Goal: Use online tool/utility: Utilize a website feature to perform a specific function

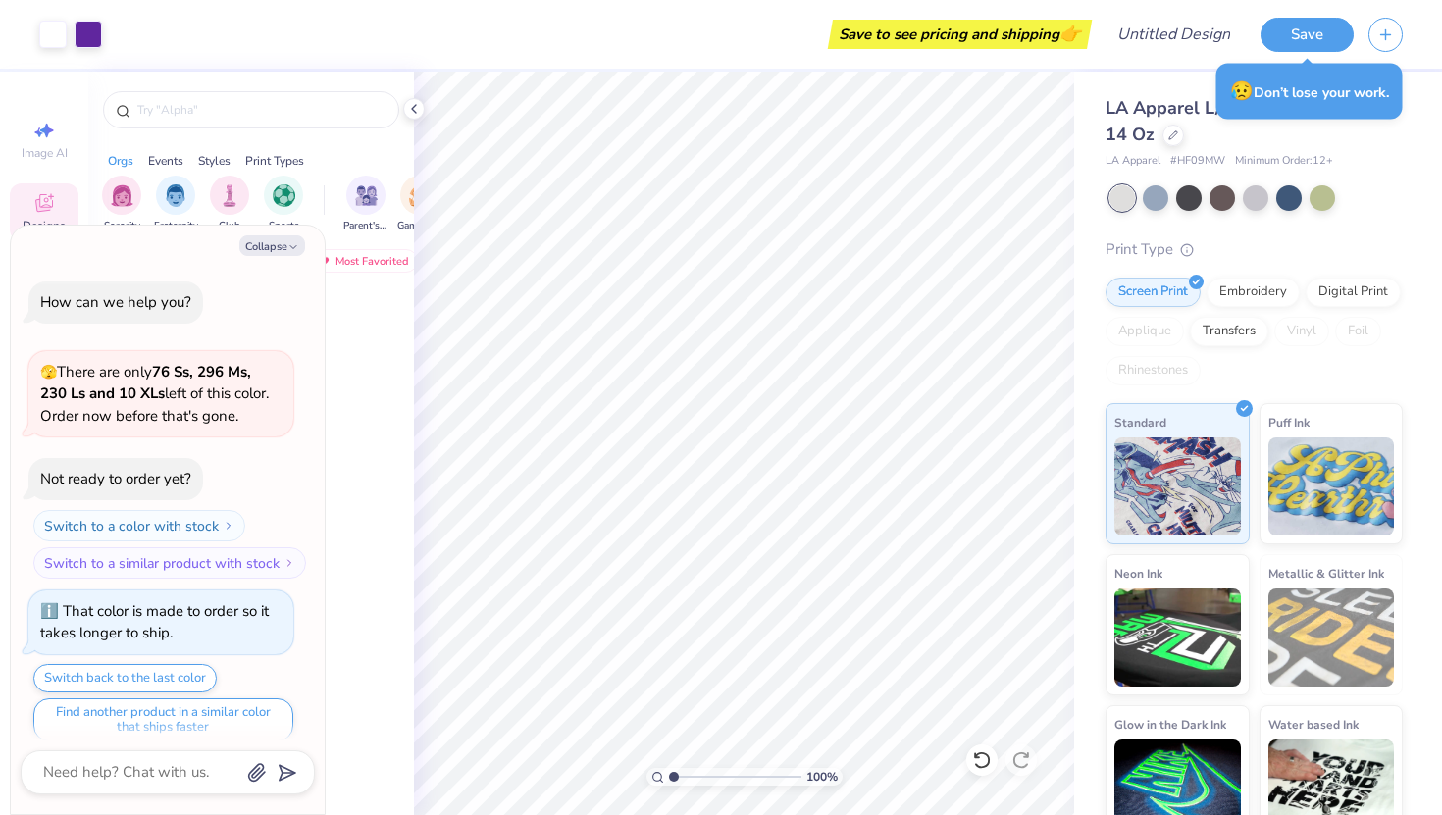
scroll to position [825, 0]
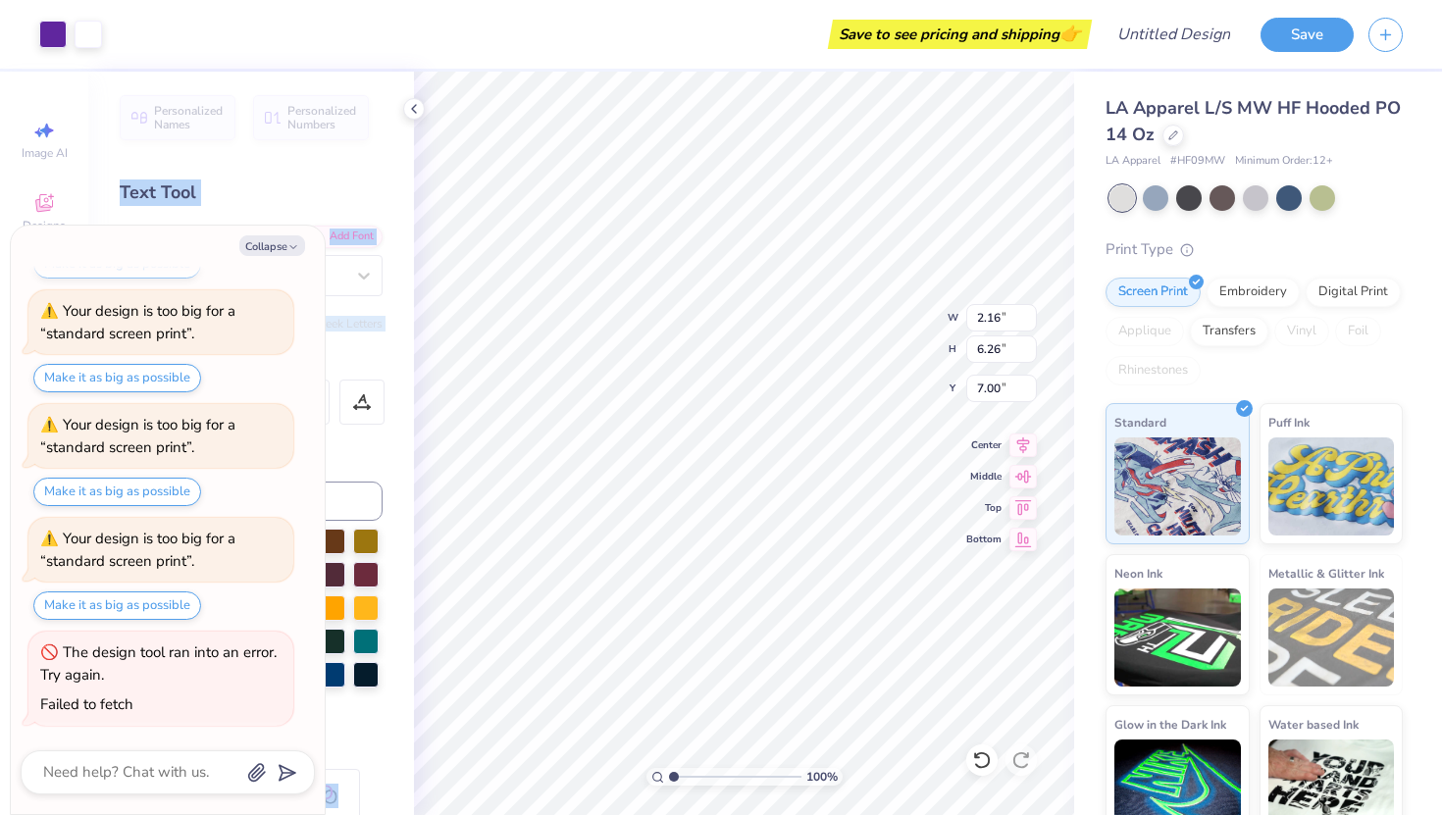
type textarea "x"
type input "6.05"
type textarea "x"
type input "11.97"
type input "2.42"
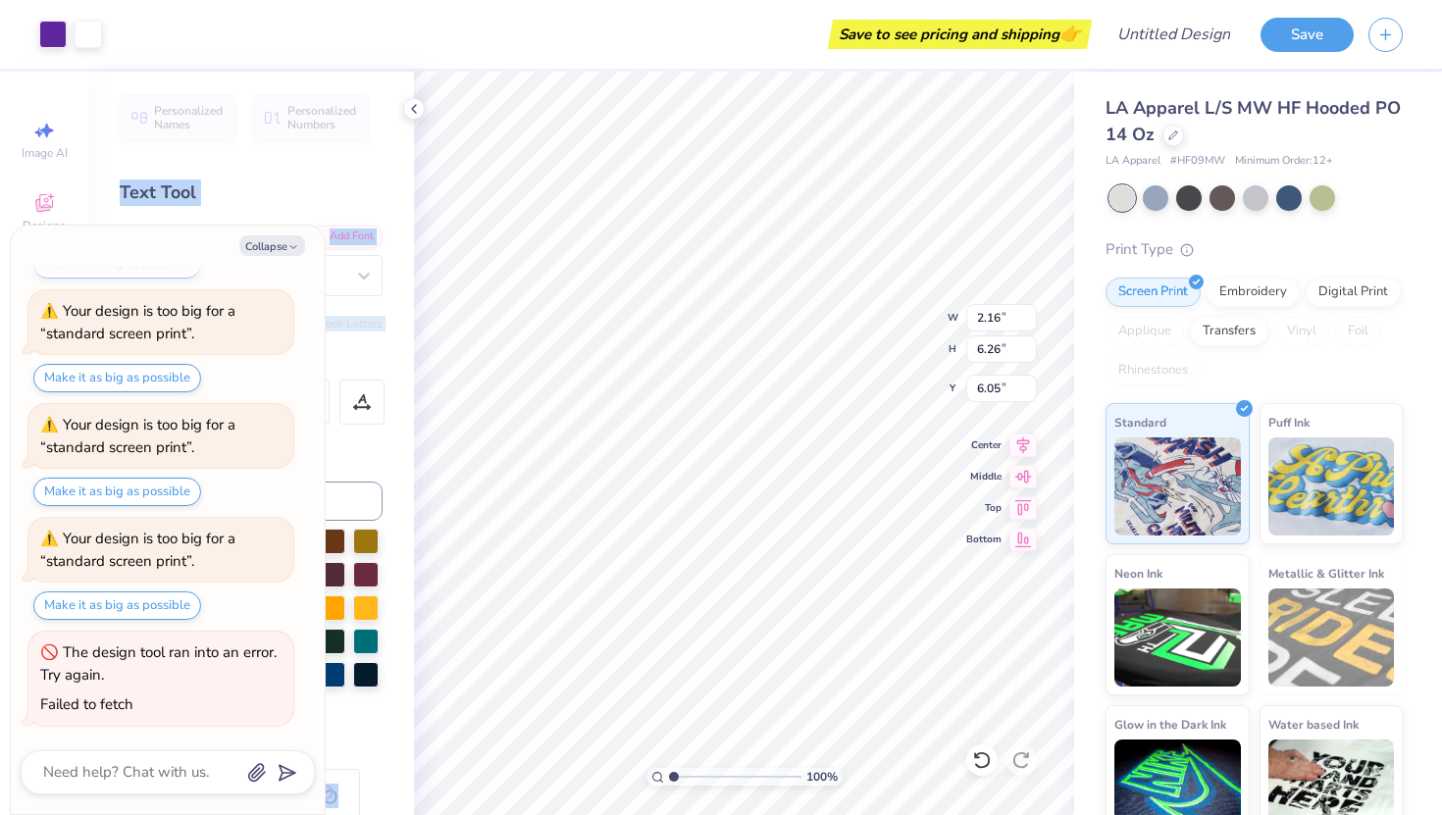
type input "1.79"
click at [273, 247] on button "Collapse" at bounding box center [272, 245] width 66 height 21
type textarea "x"
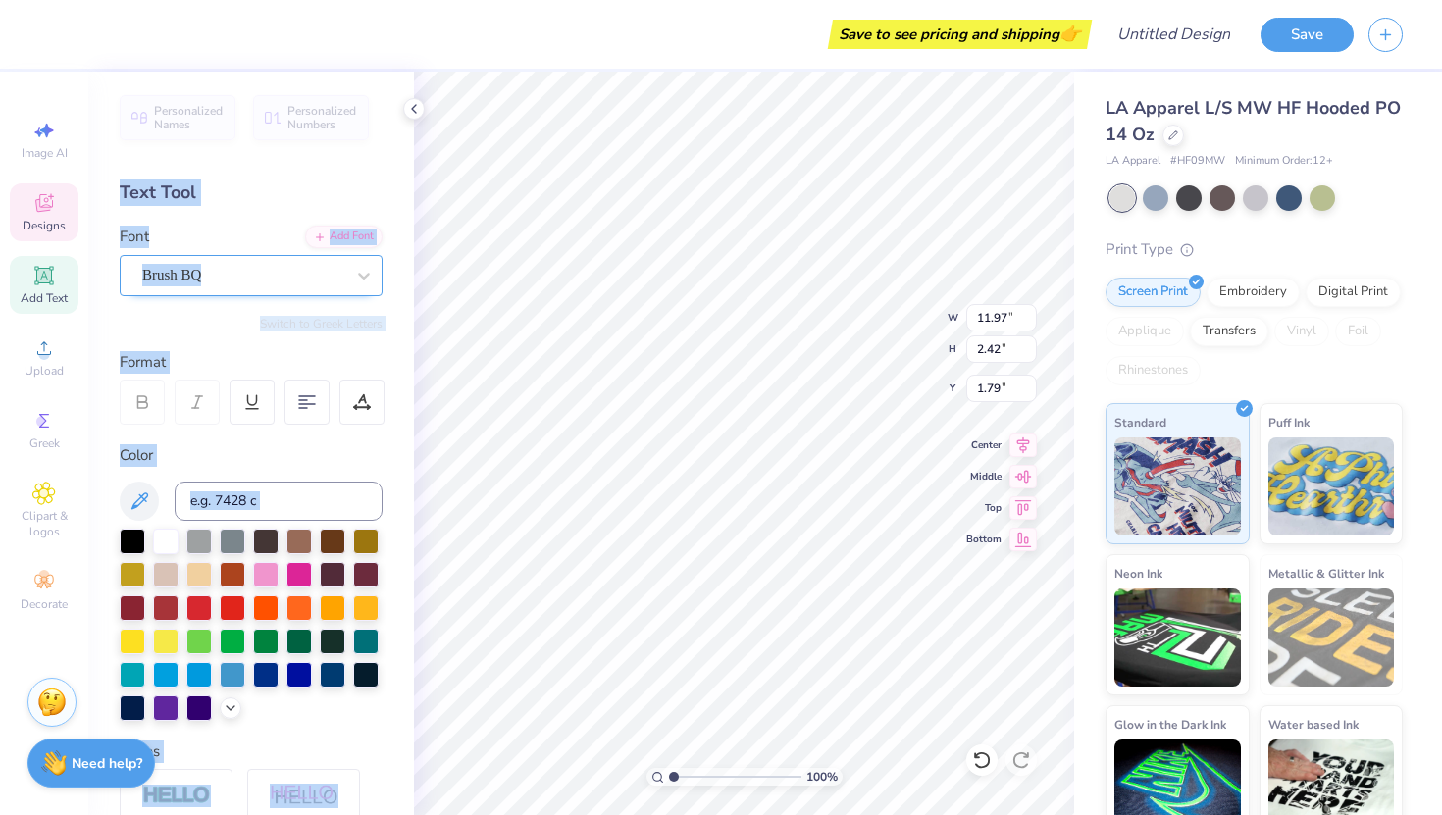
click at [269, 286] on div at bounding box center [243, 275] width 202 height 26
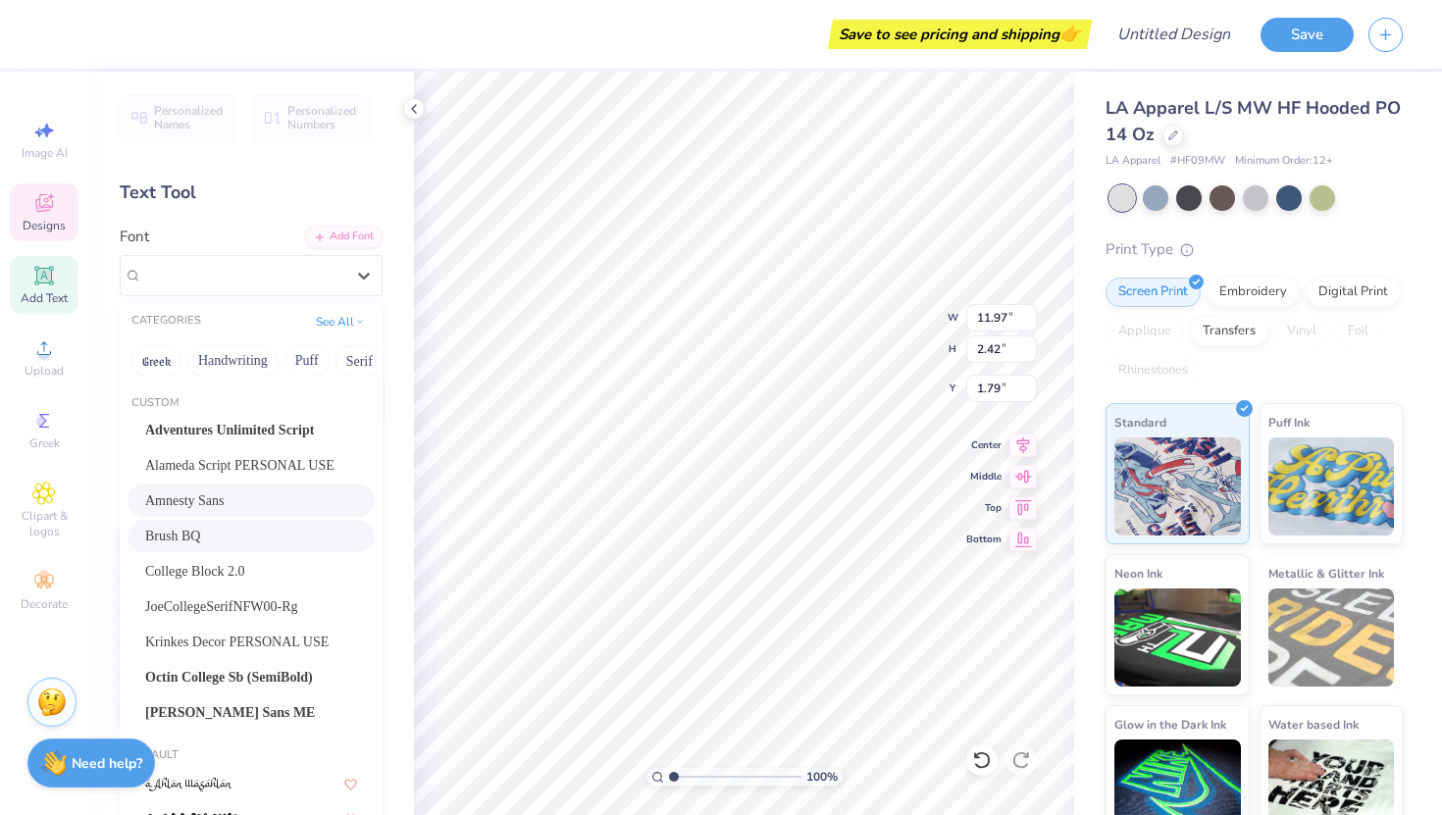
click at [205, 510] on span "Amnesty Sans" at bounding box center [184, 500] width 79 height 21
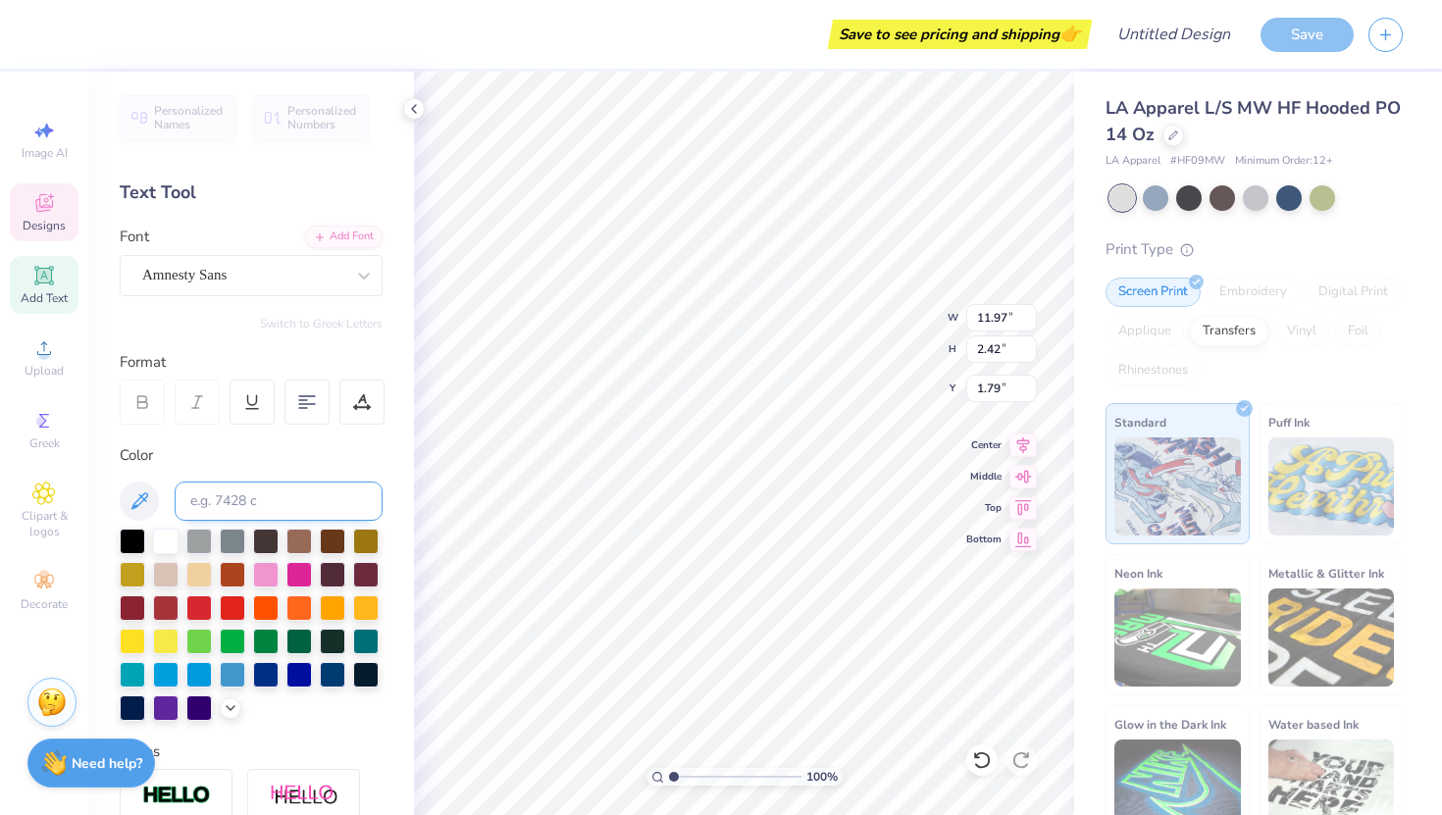
type input "20.10"
type input "1.53"
type input "2.33"
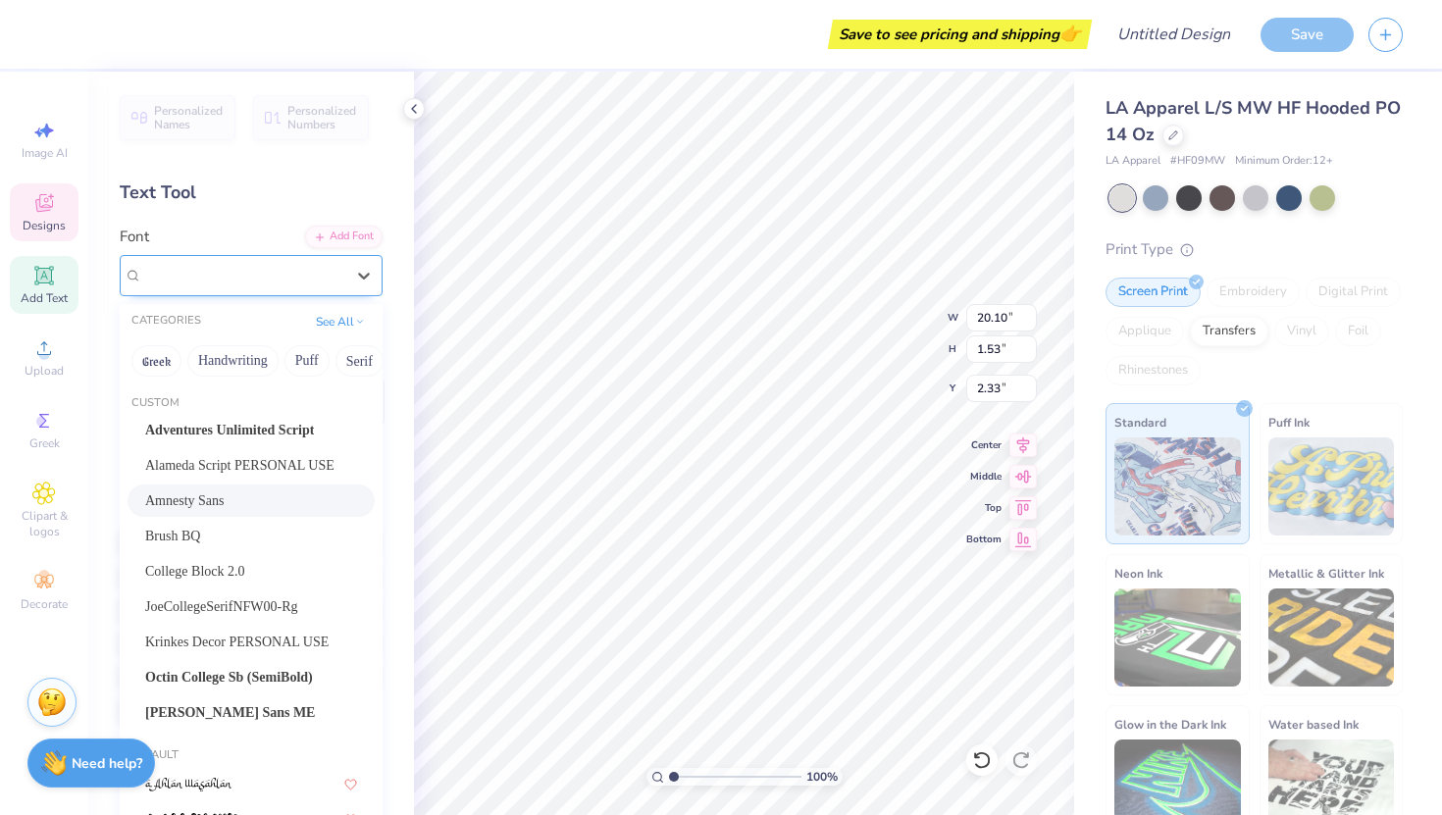
click at [224, 277] on div "Amnesty Sans" at bounding box center [243, 275] width 206 height 30
click at [223, 571] on span "College Block 2.0" at bounding box center [195, 571] width 100 height 21
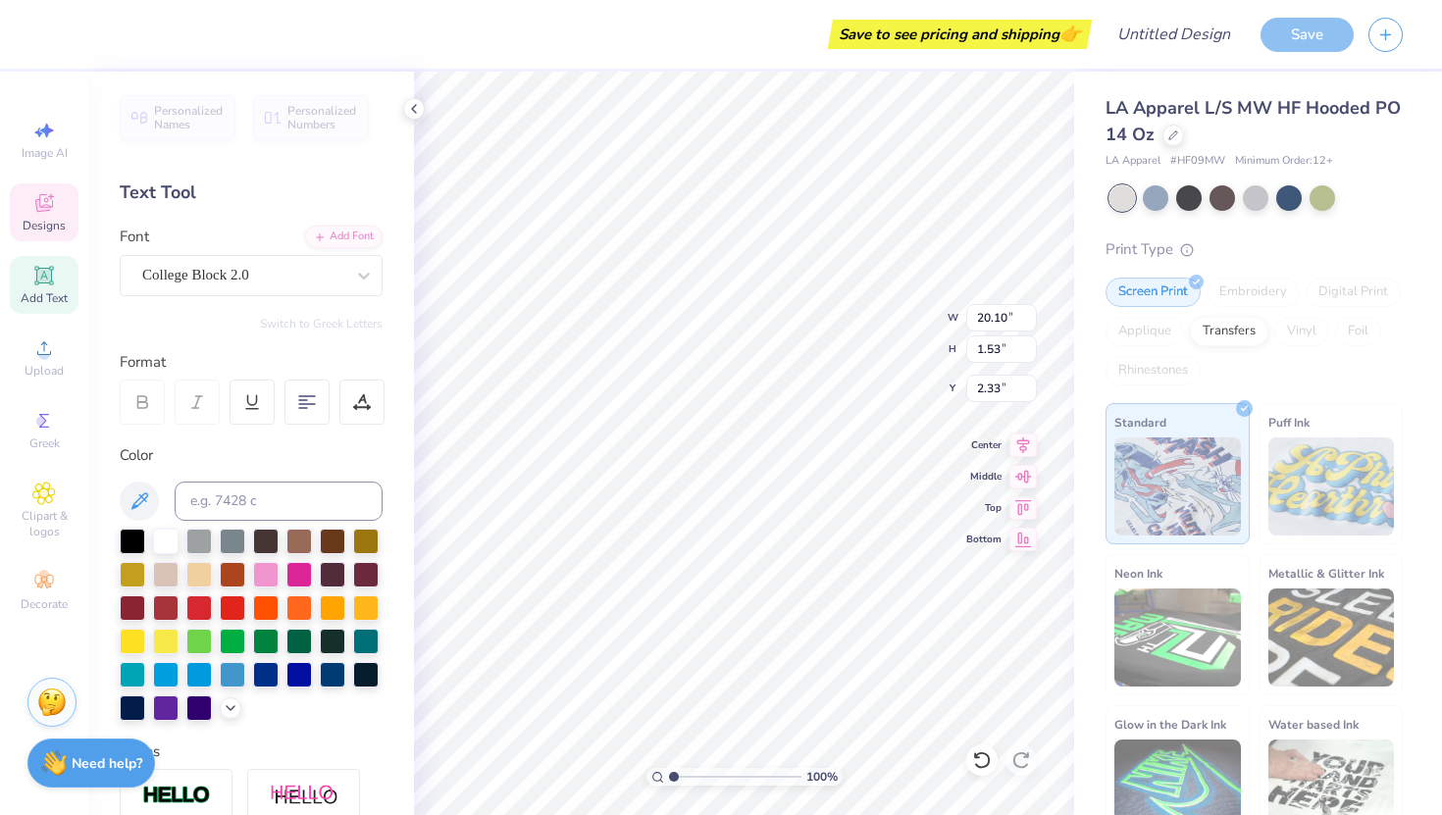
type input "17.24"
type input "2.27"
type input "1.59"
type input "12.32"
type input "1.62"
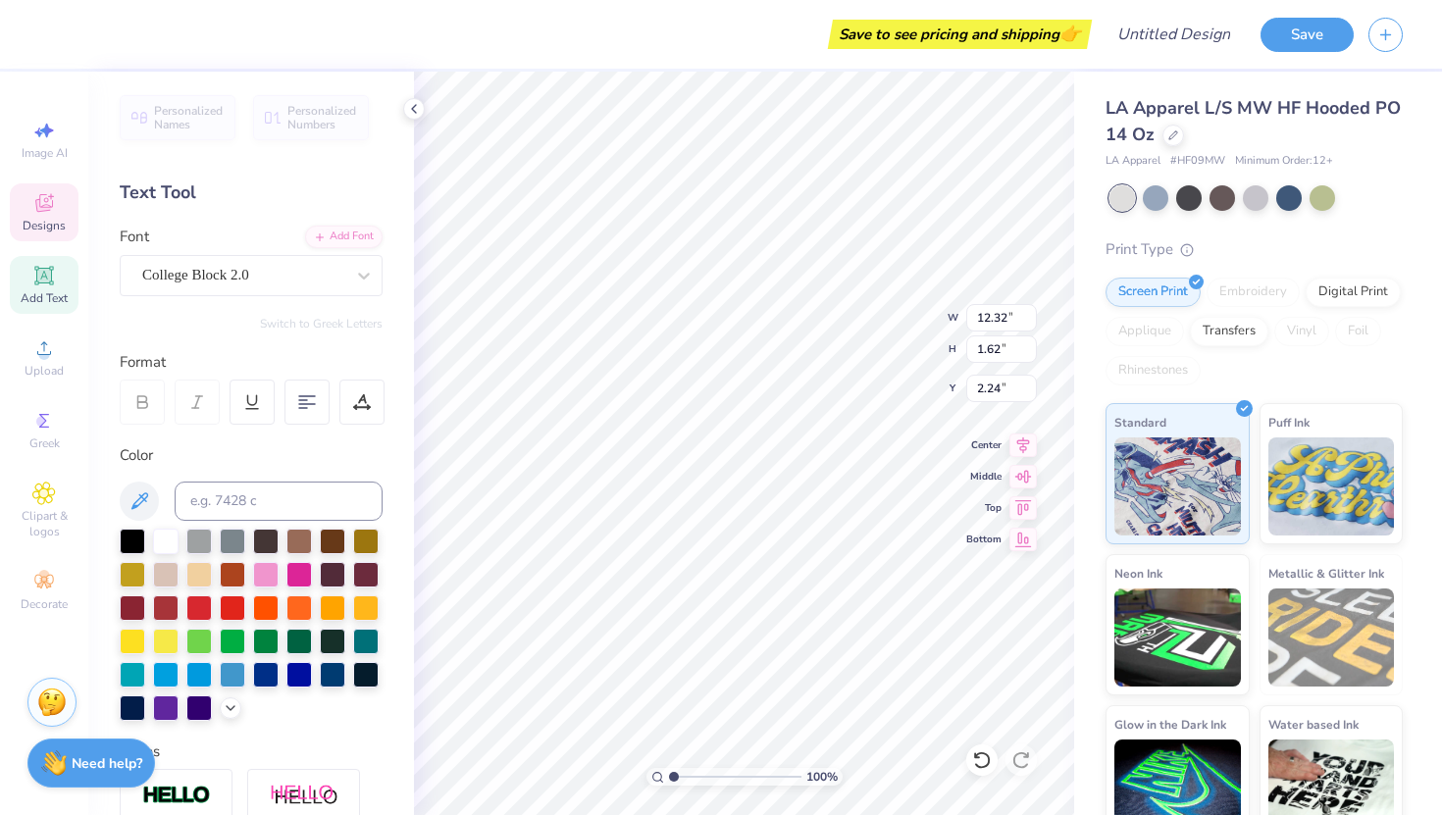
type input "2.51"
type textarea "see it through"
click at [45, 438] on span "Greek" at bounding box center [44, 444] width 30 height 16
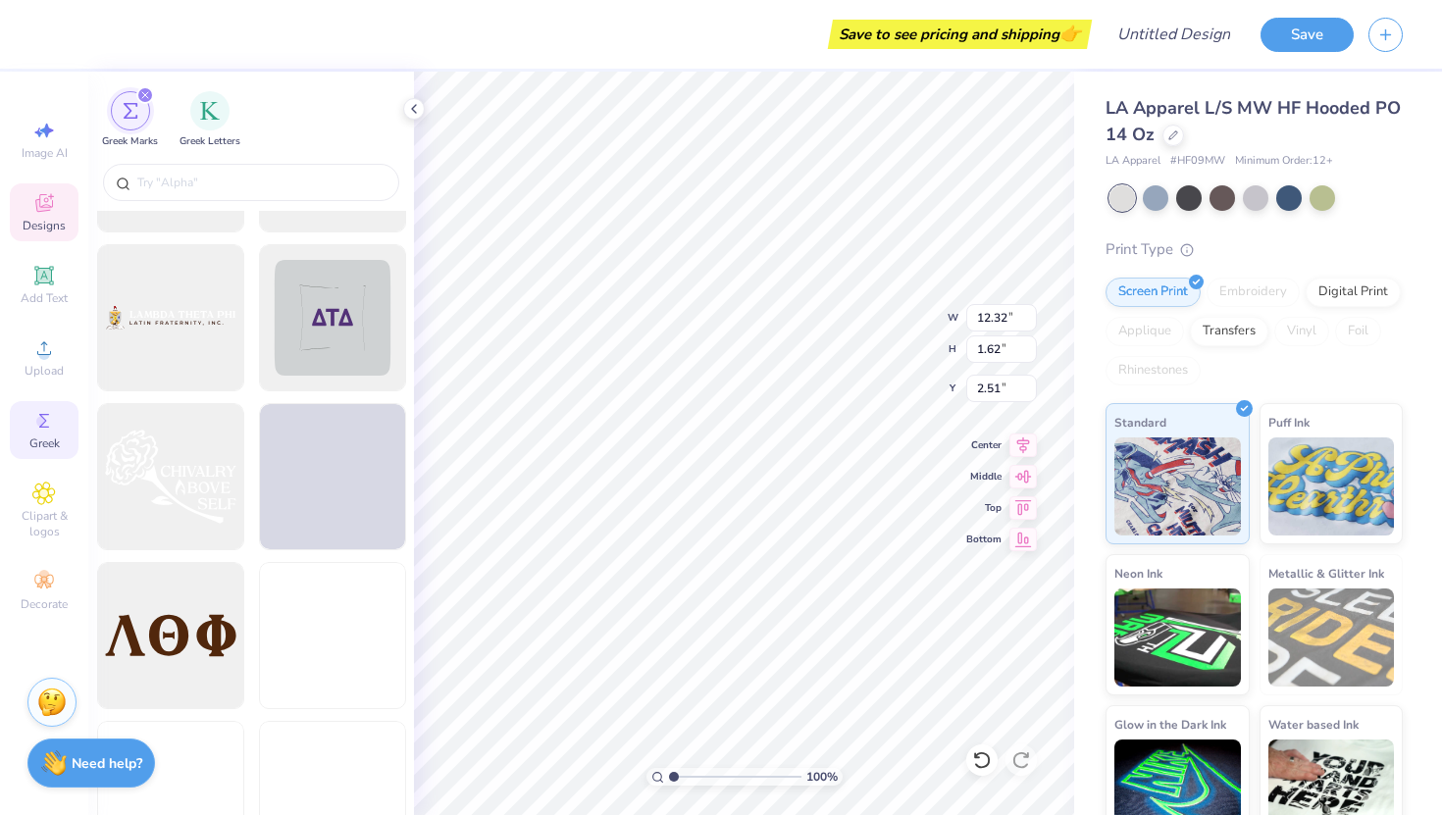
scroll to position [6801, 0]
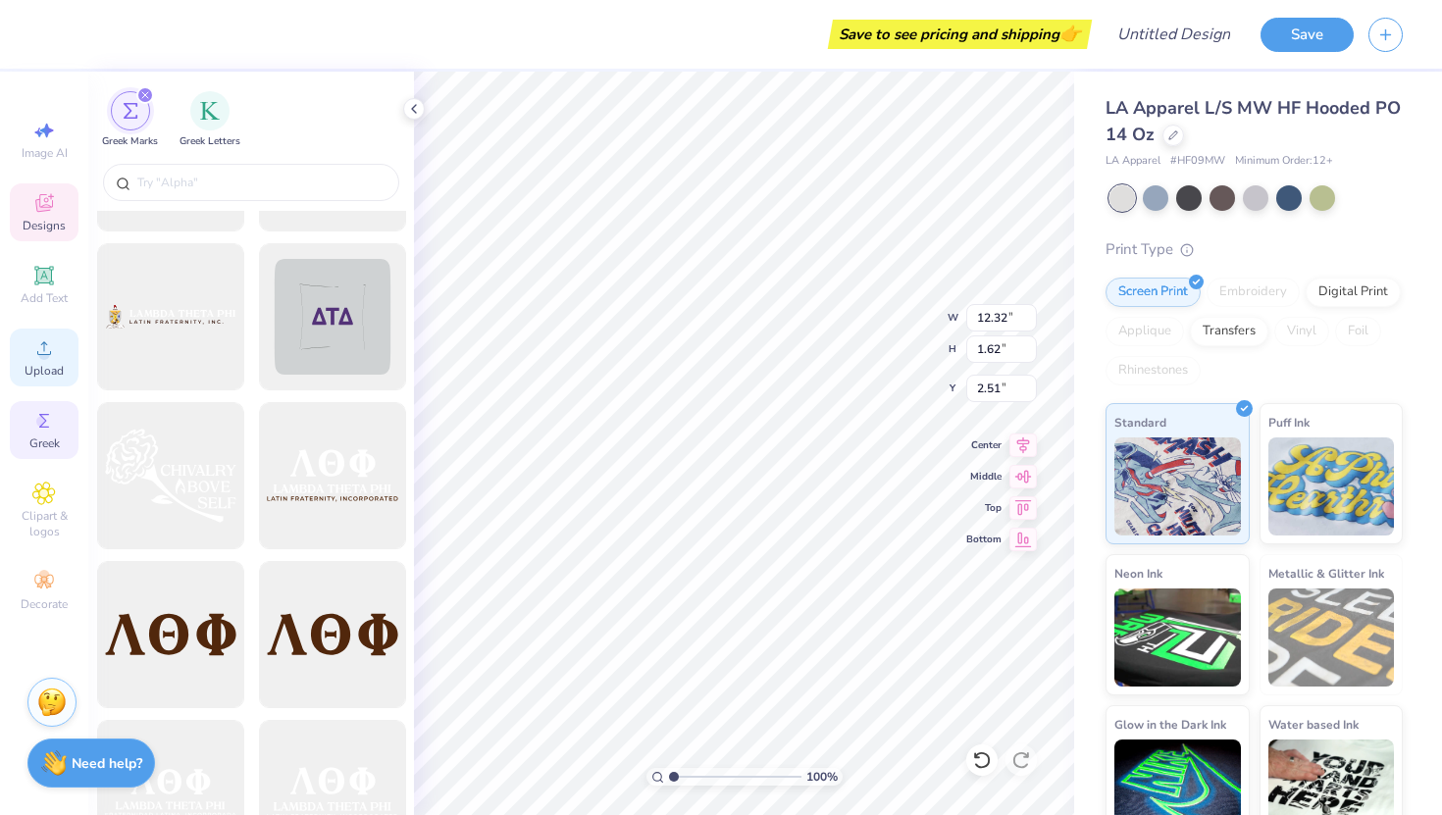
click at [46, 363] on span "Upload" at bounding box center [44, 371] width 39 height 16
click at [59, 528] on span "Clipart & logos" at bounding box center [44, 523] width 69 height 31
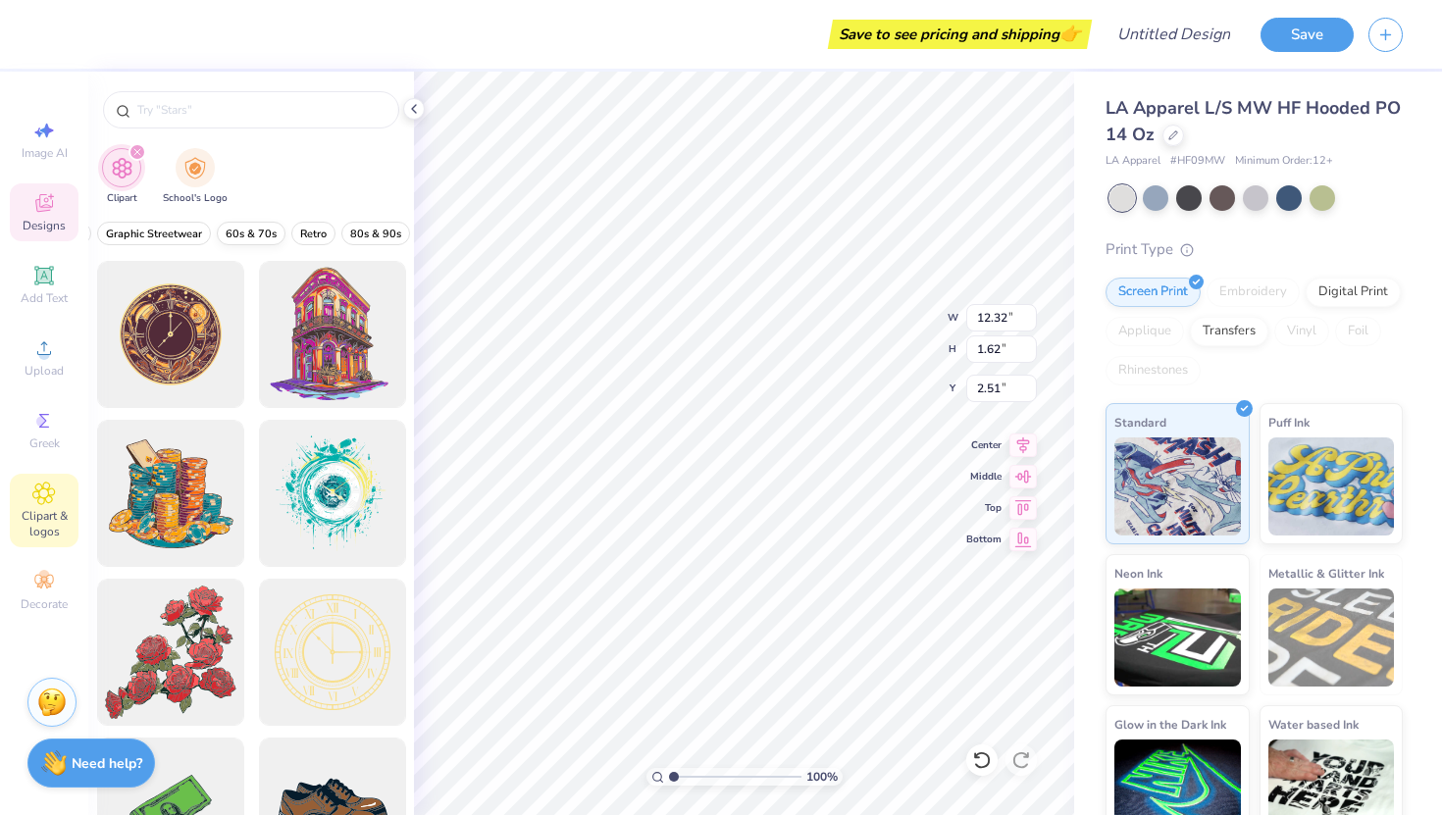
scroll to position [0, 363]
click at [281, 232] on span "Retro" at bounding box center [289, 234] width 26 height 15
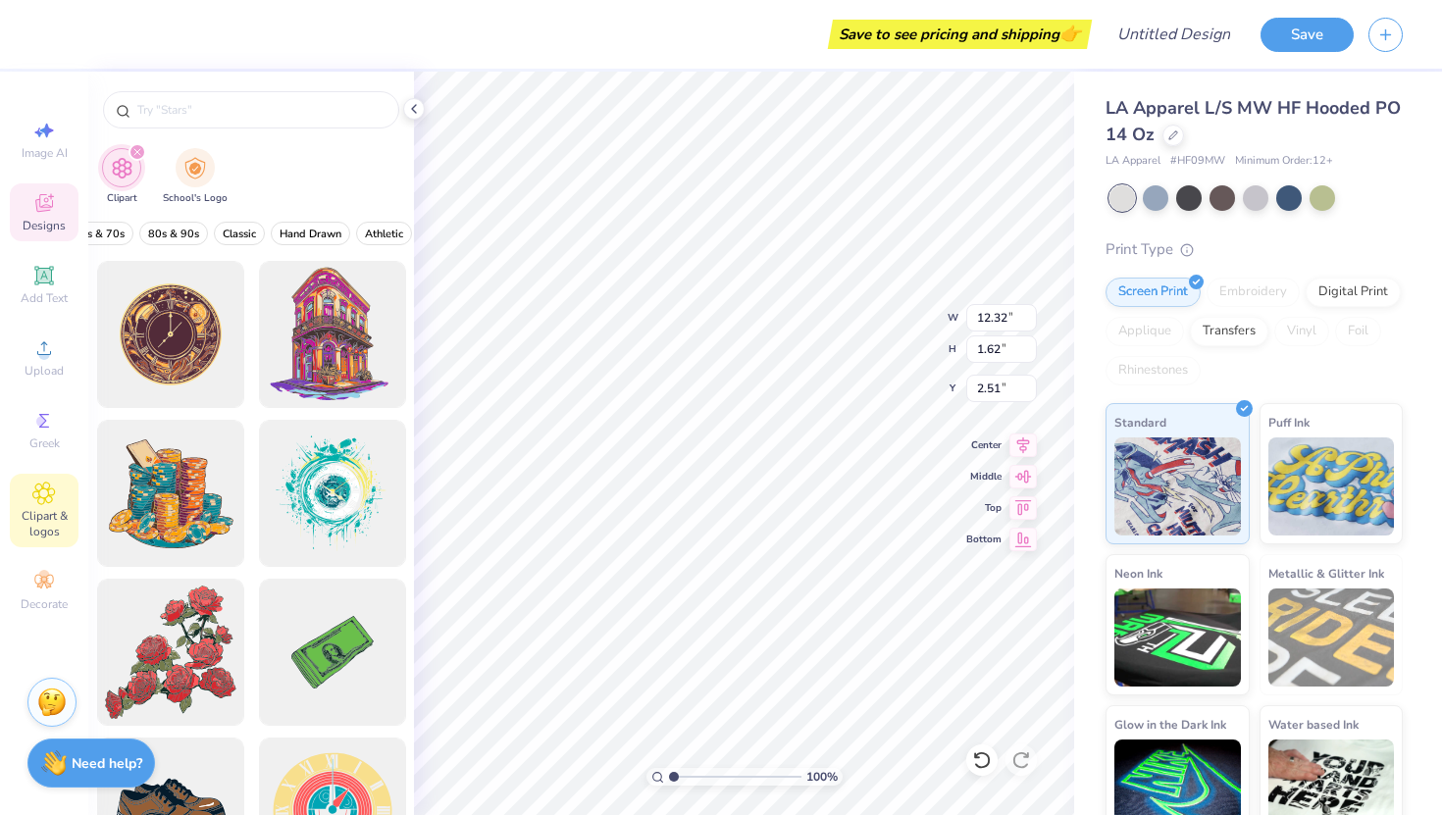
scroll to position [0, 539]
click at [393, 224] on button "Athletic" at bounding box center [386, 234] width 56 height 24
click at [196, 229] on span "Retro" at bounding box center [196, 234] width 26 height 15
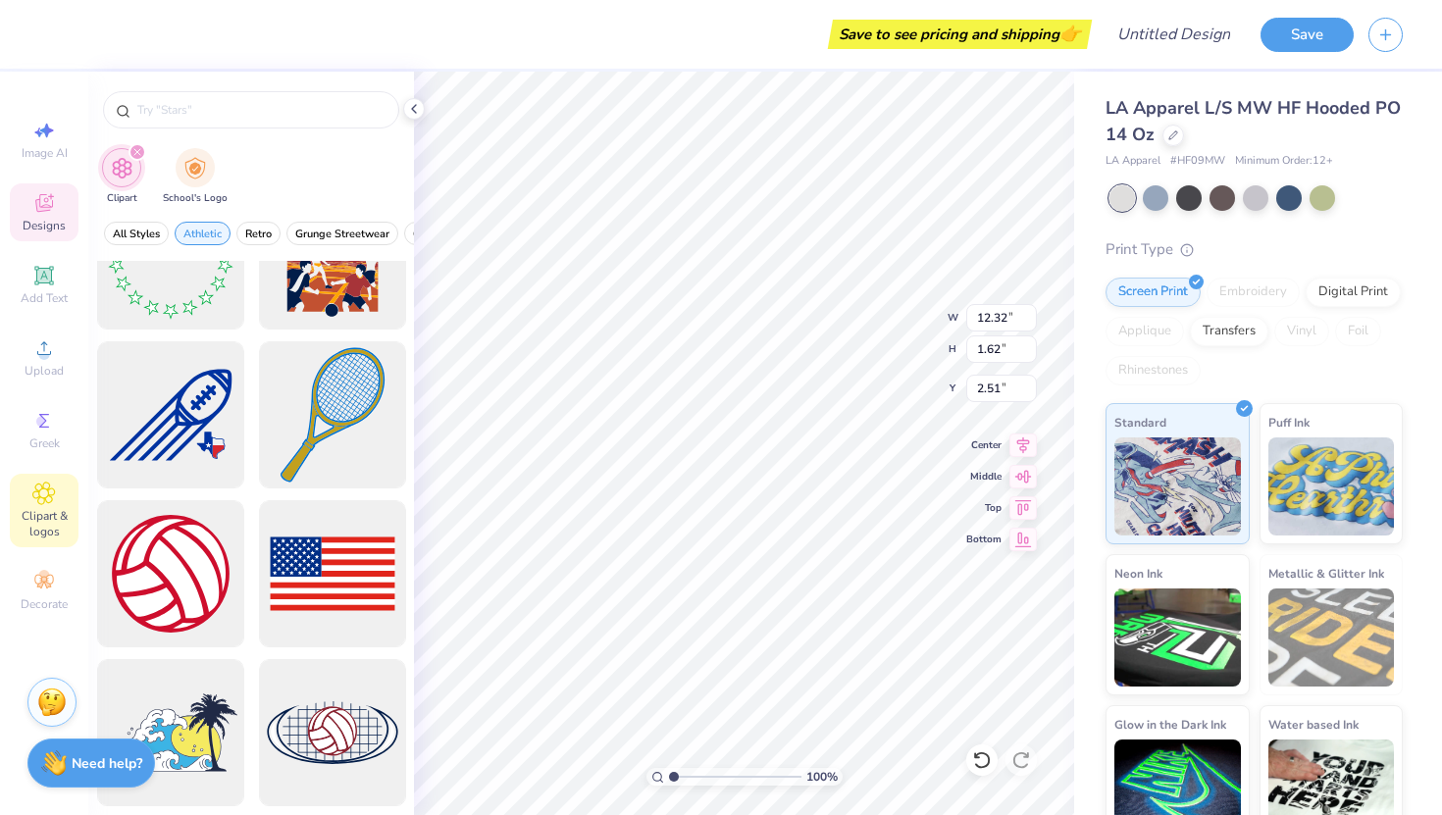
scroll to position [4215, 0]
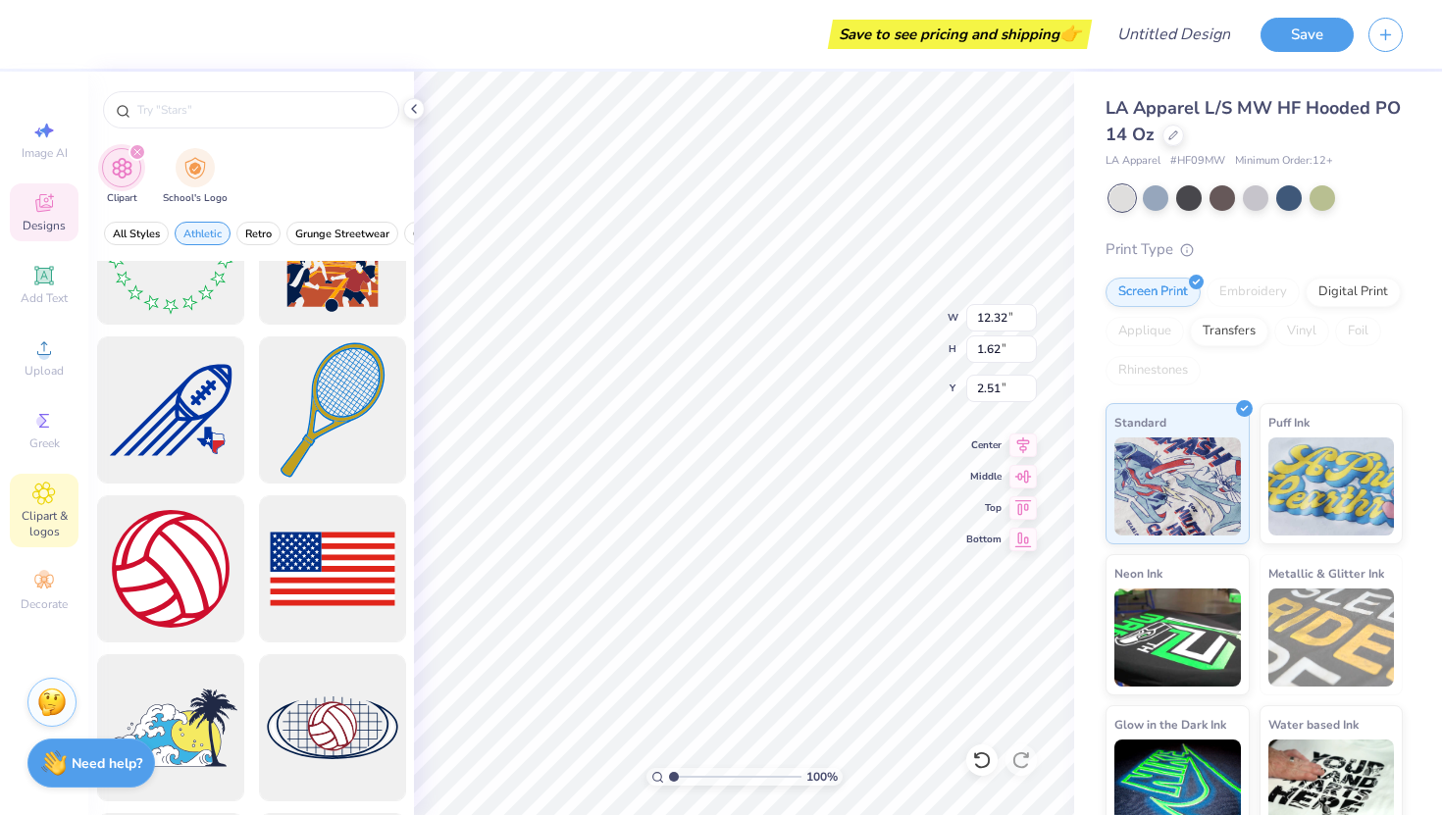
type input "4.38"
type input "4.51"
type input "6.05"
type input "3.53"
type input "3.64"
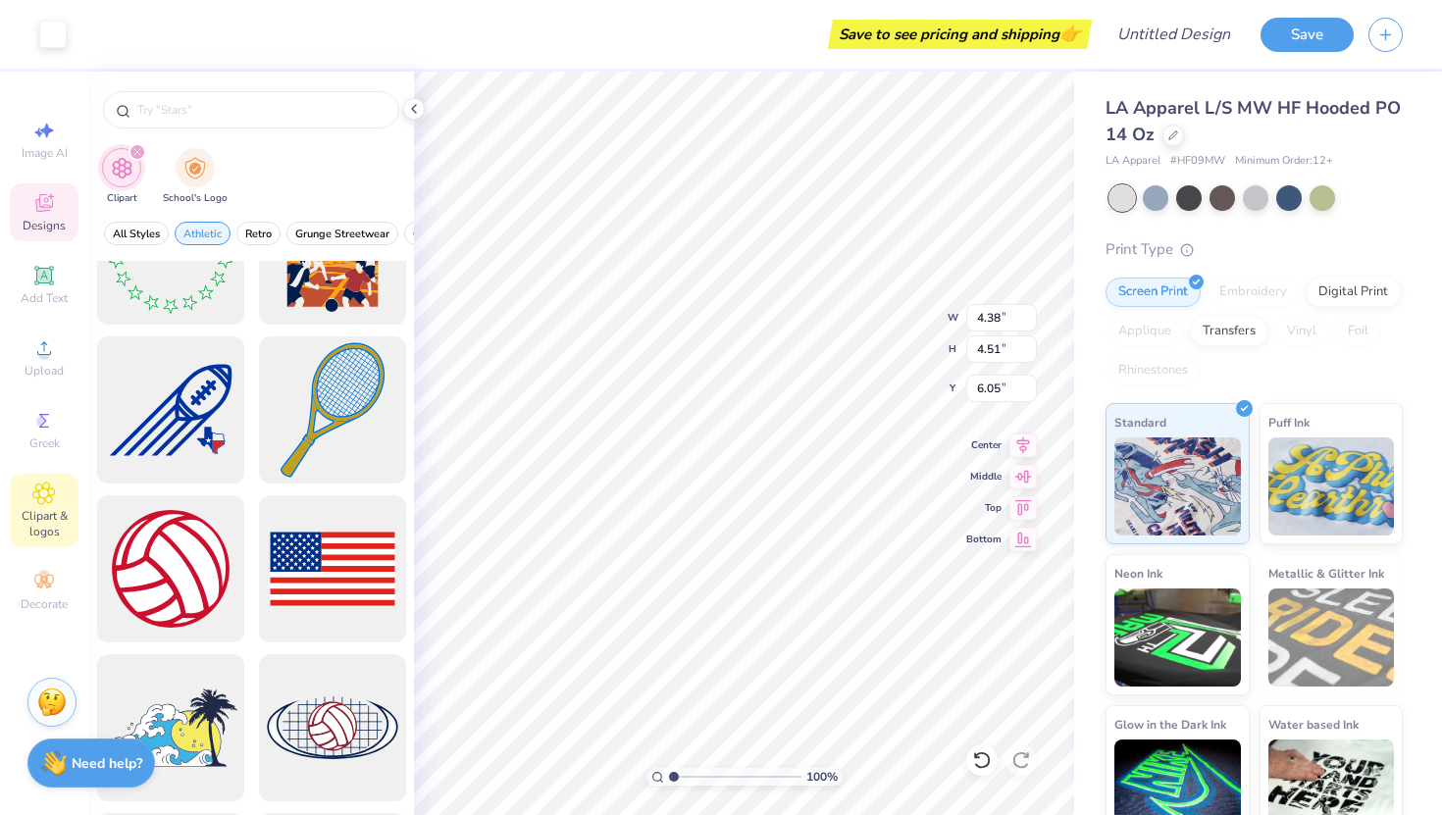
type input "6.93"
click at [416, 107] on icon at bounding box center [414, 109] width 16 height 16
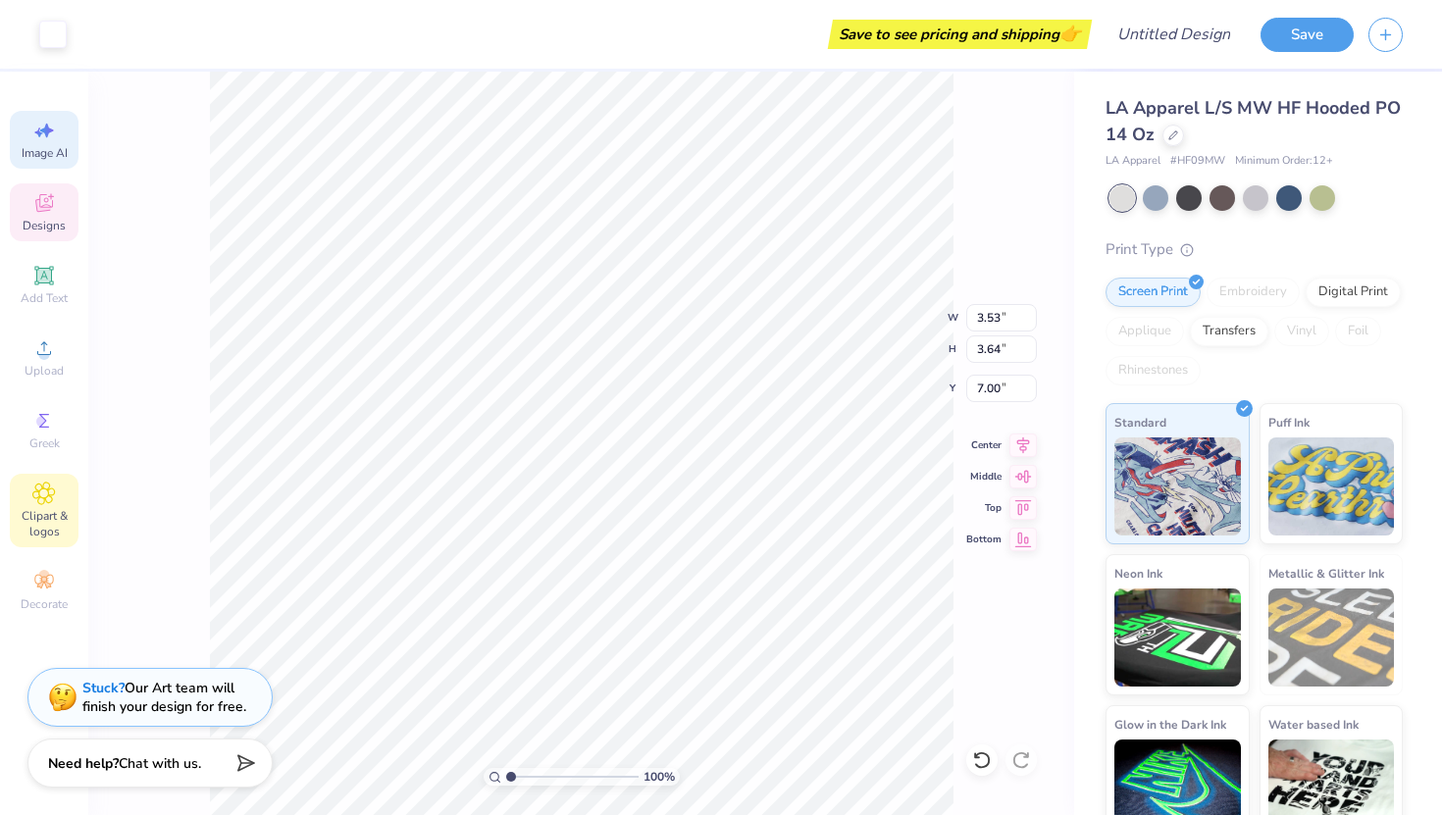
click at [38, 152] on span "Image AI" at bounding box center [45, 153] width 46 height 16
select select "4"
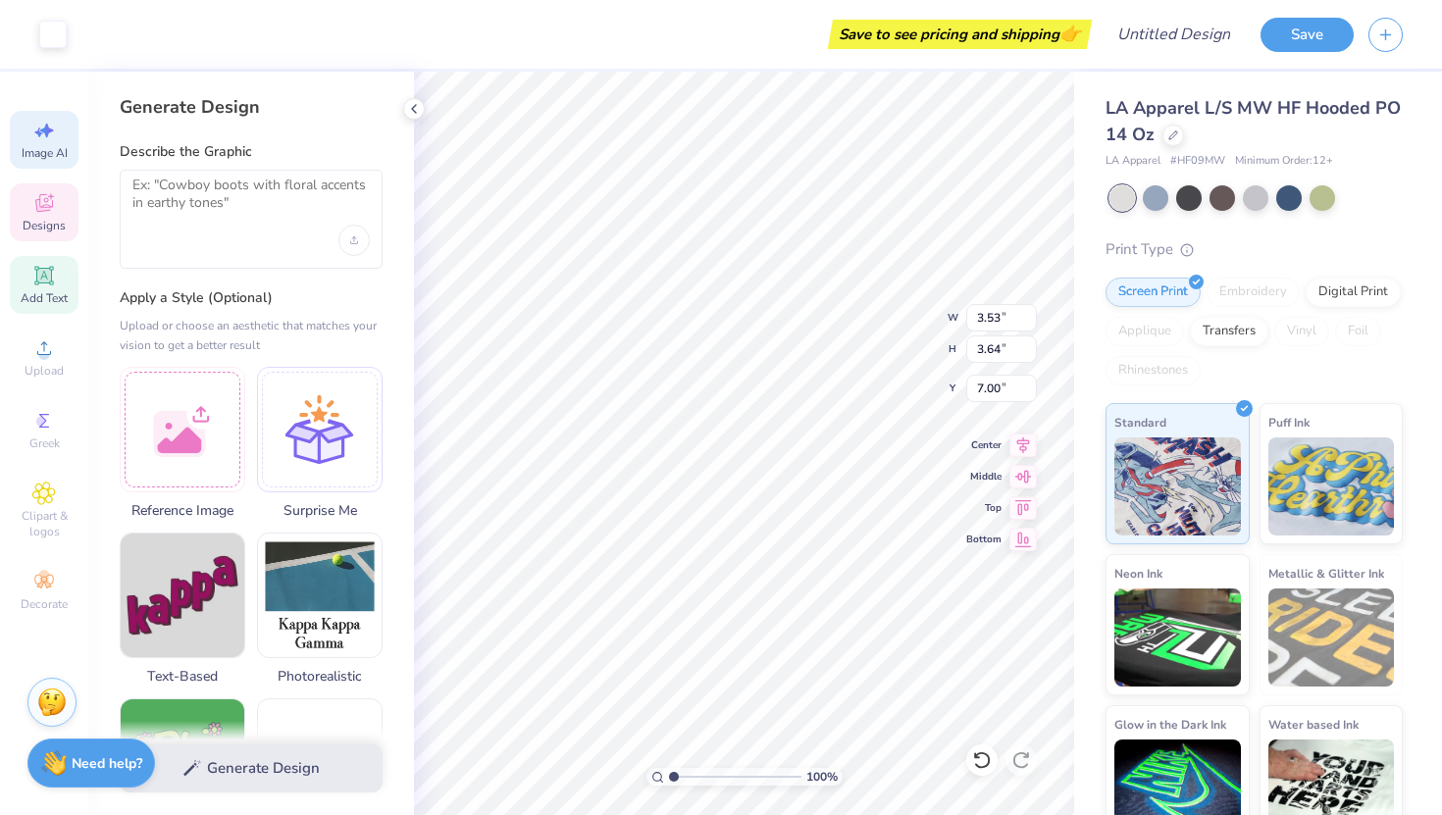
click at [28, 259] on div "Add Text" at bounding box center [44, 285] width 69 height 58
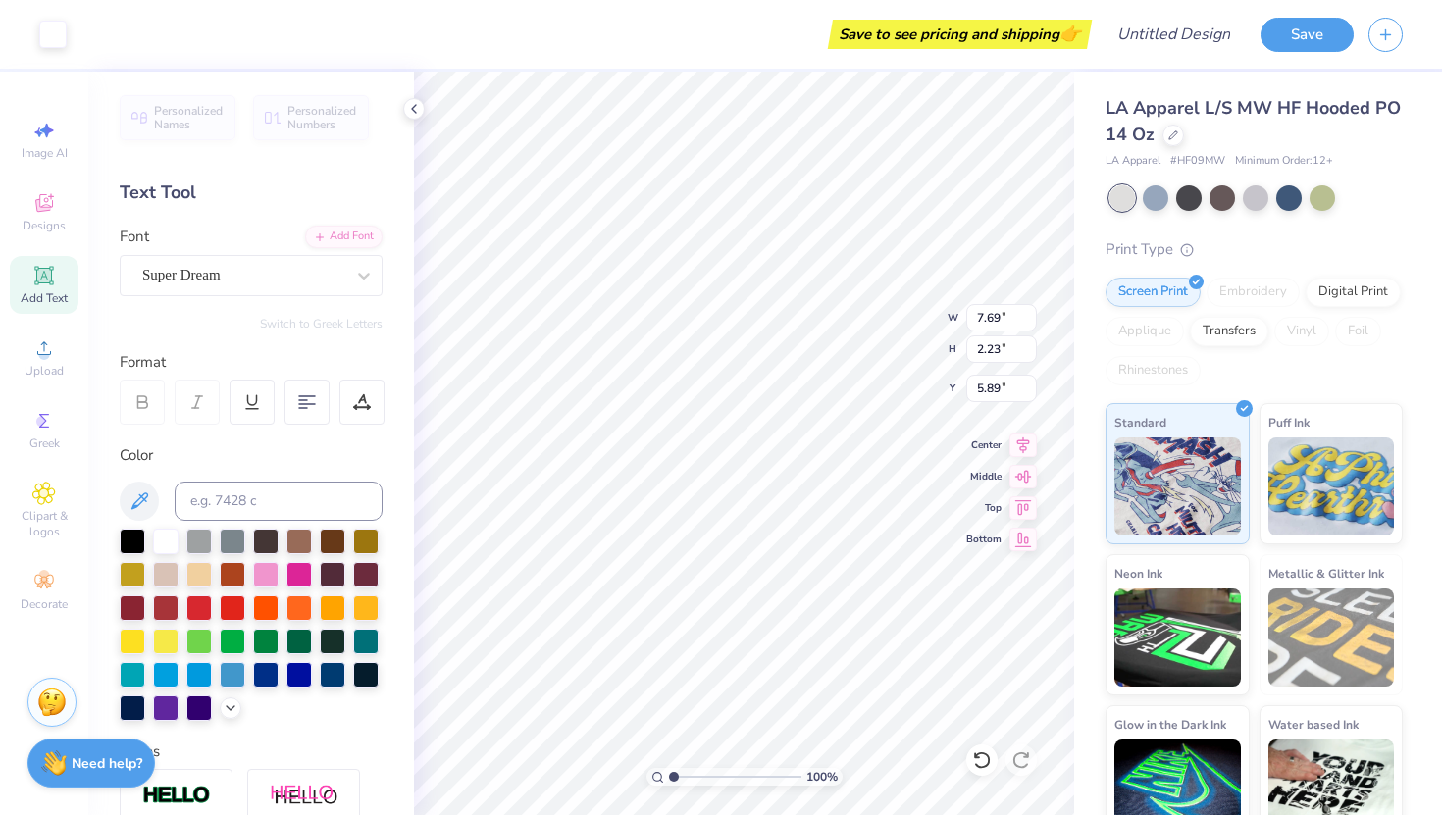
type input "7.69"
type input "2.23"
type input "5.89"
click at [171, 707] on div at bounding box center [166, 707] width 26 height 26
click at [414, 106] on polyline at bounding box center [414, 109] width 4 height 8
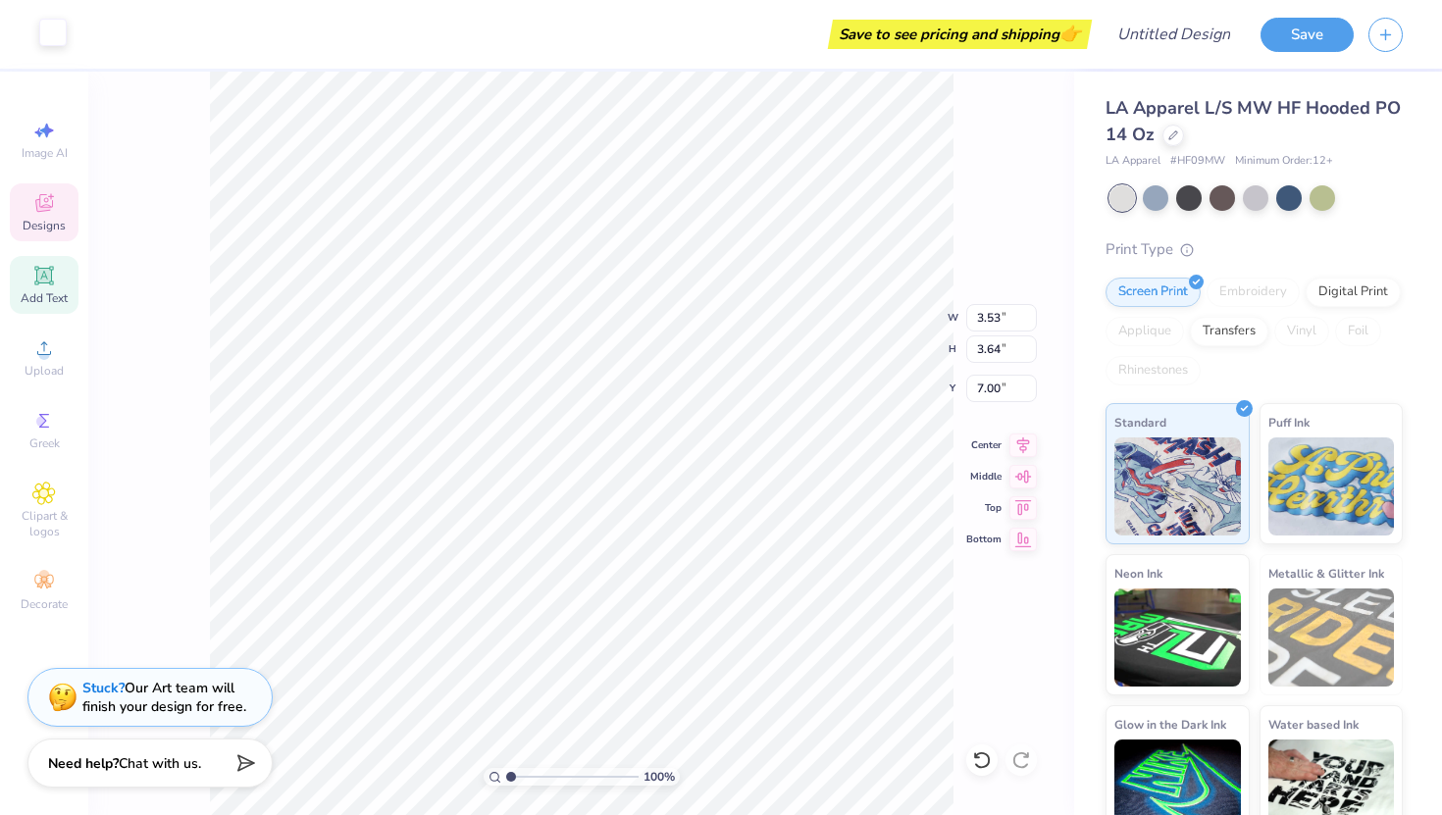
click at [60, 20] on div at bounding box center [52, 32] width 27 height 27
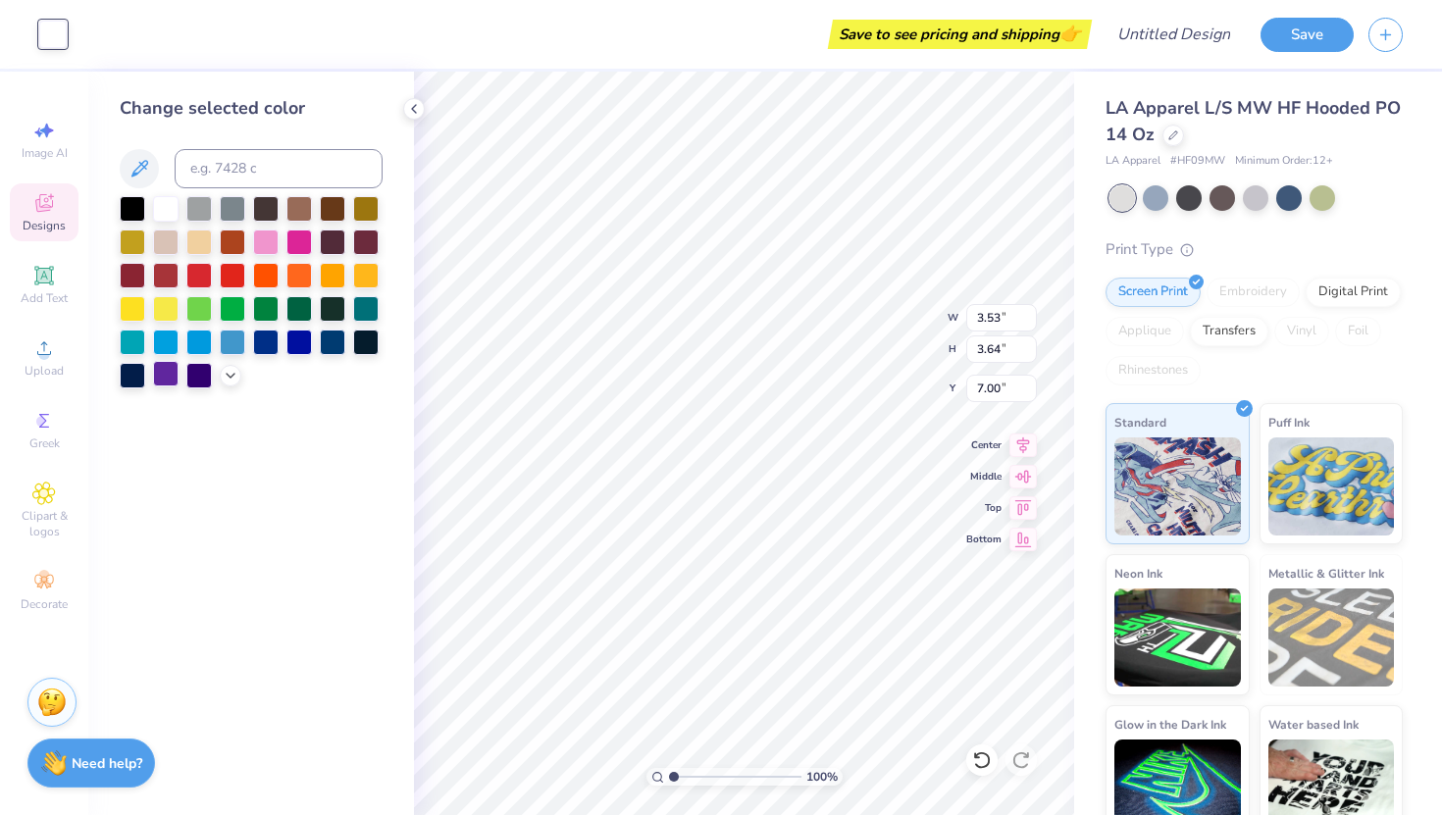
click at [175, 383] on div at bounding box center [166, 374] width 26 height 26
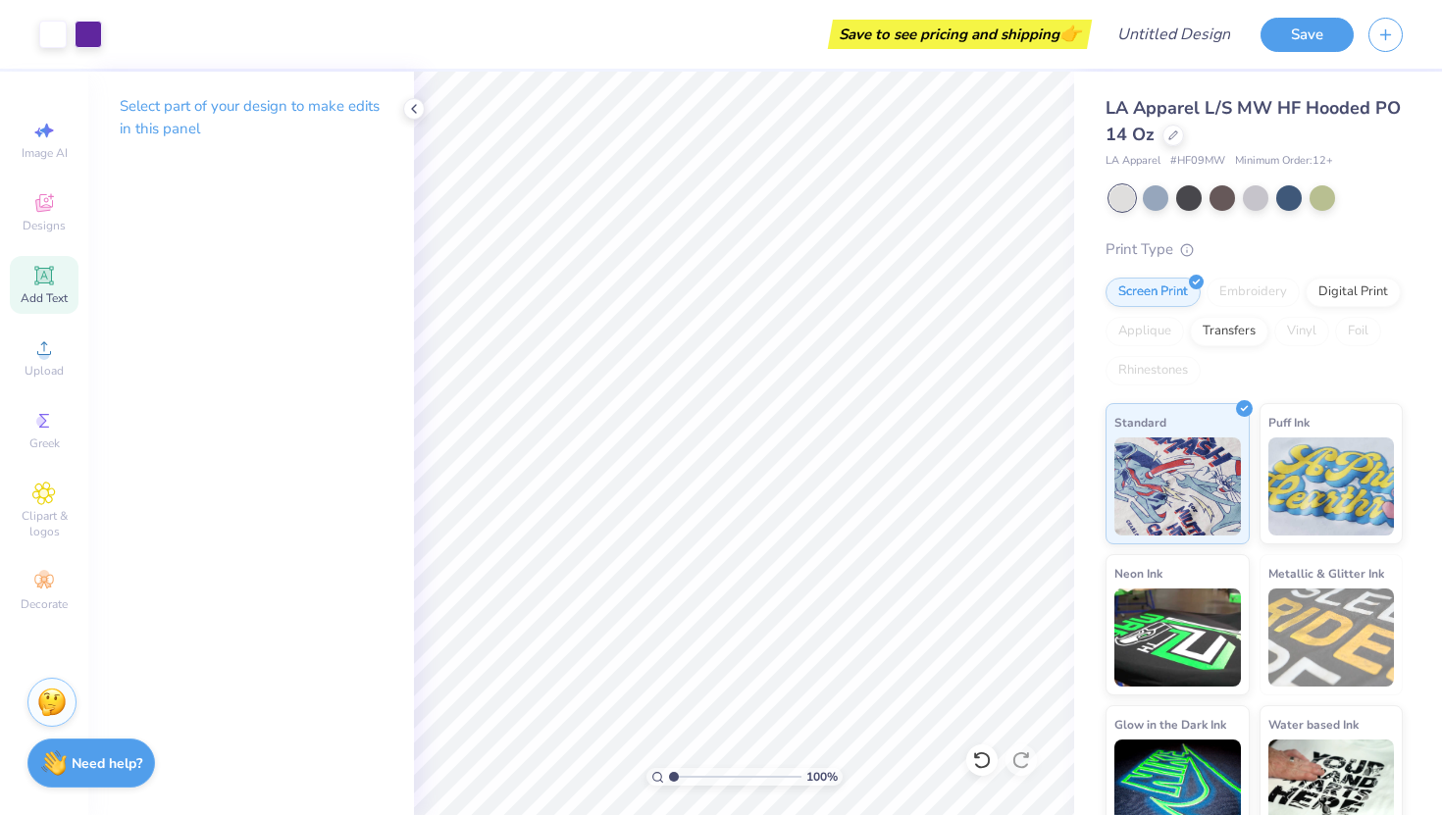
click at [48, 270] on icon at bounding box center [43, 275] width 15 height 15
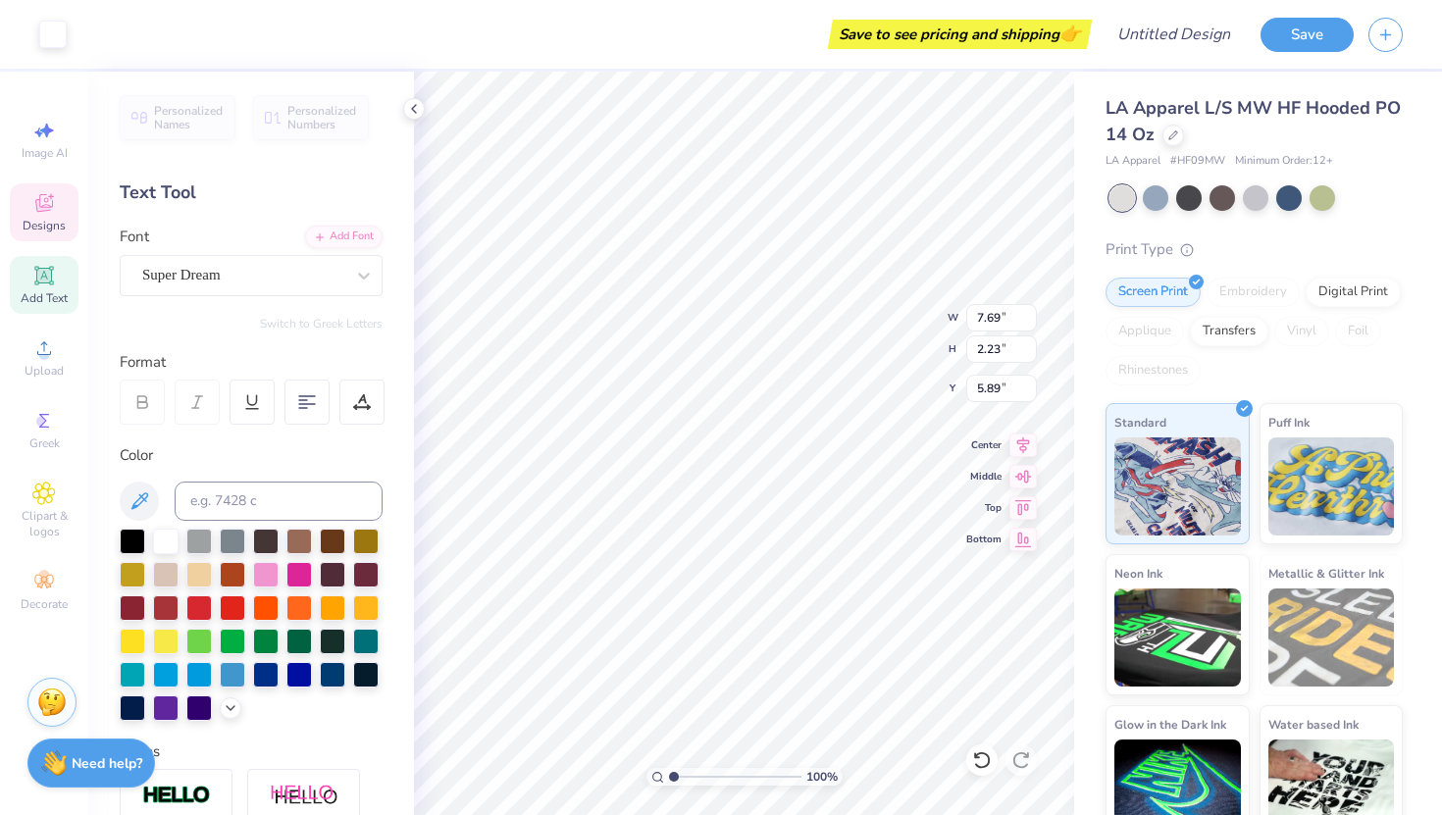
click at [69, 194] on div "Designs" at bounding box center [44, 212] width 69 height 58
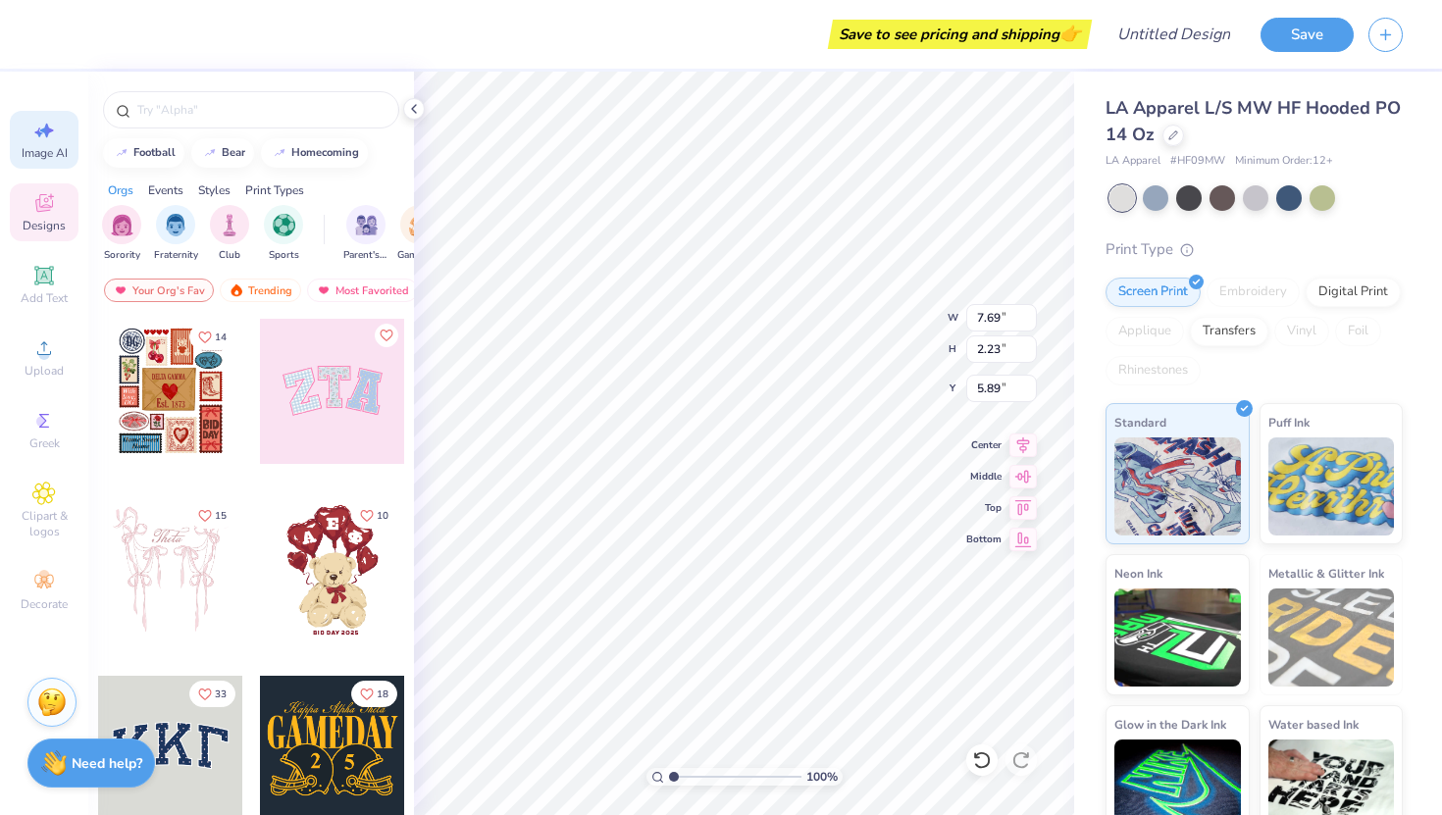
click at [49, 133] on icon at bounding box center [44, 131] width 24 height 24
select select "4"
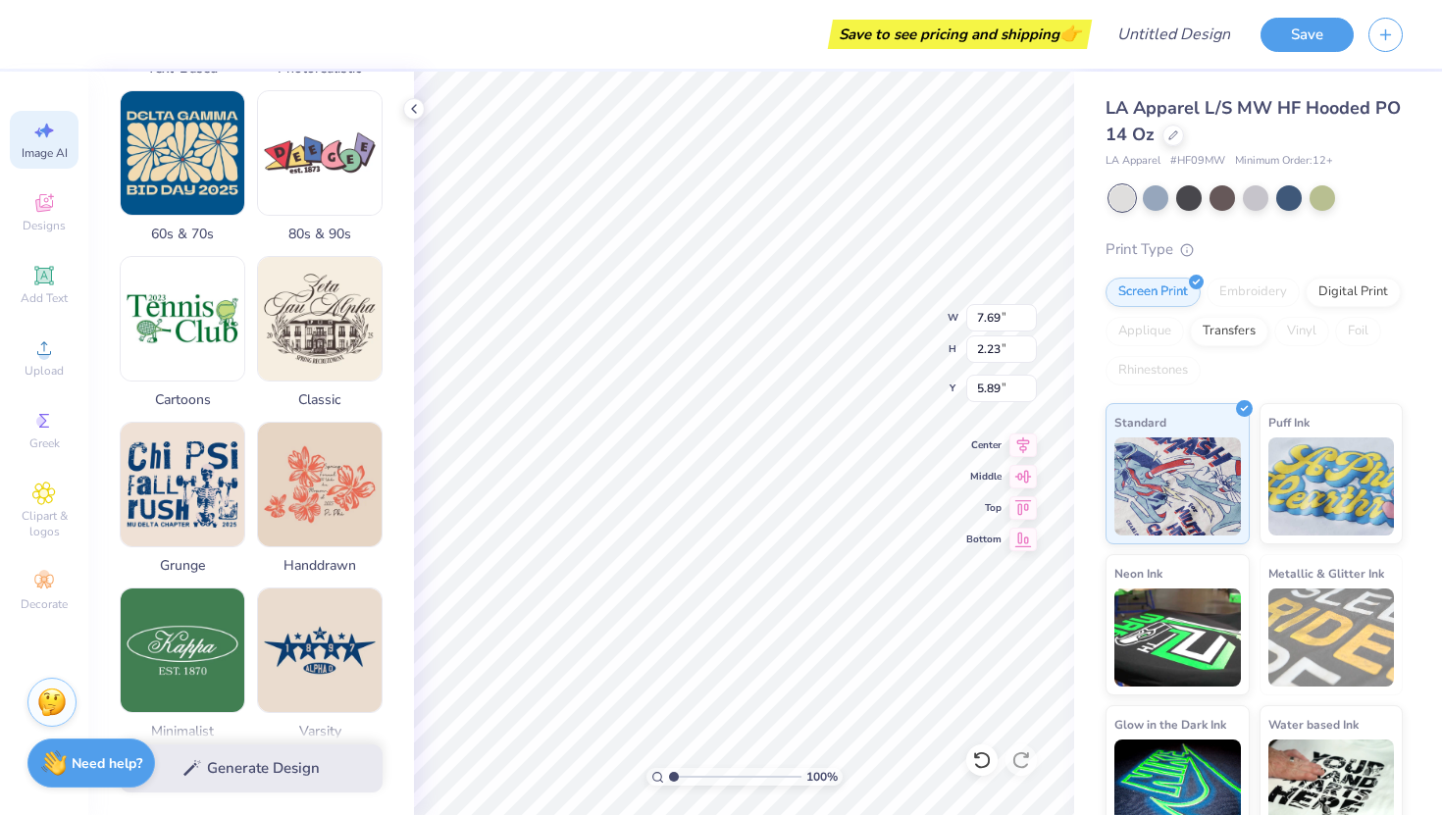
scroll to position [0, 0]
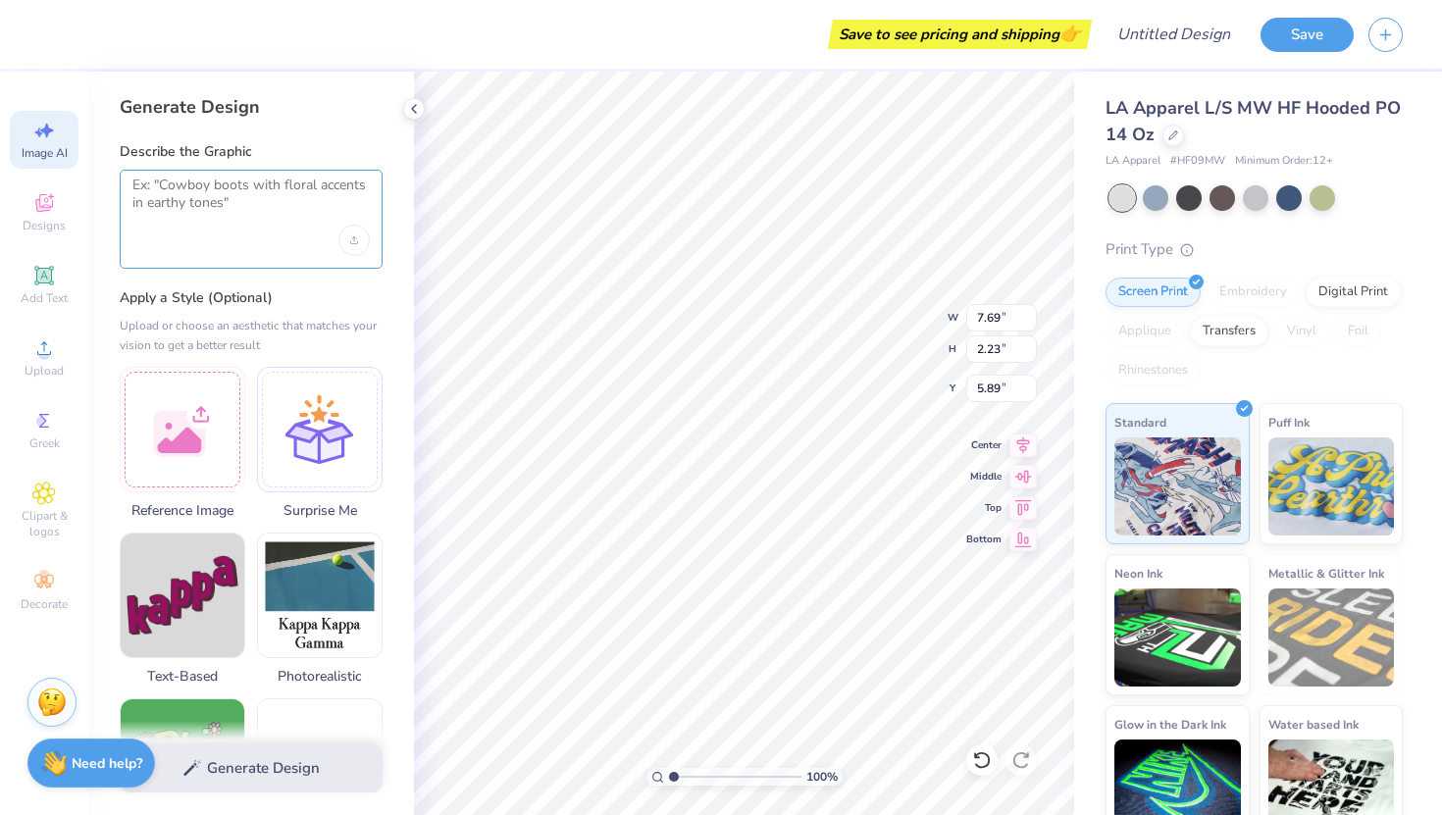
click at [236, 217] on textarea at bounding box center [250, 201] width 237 height 49
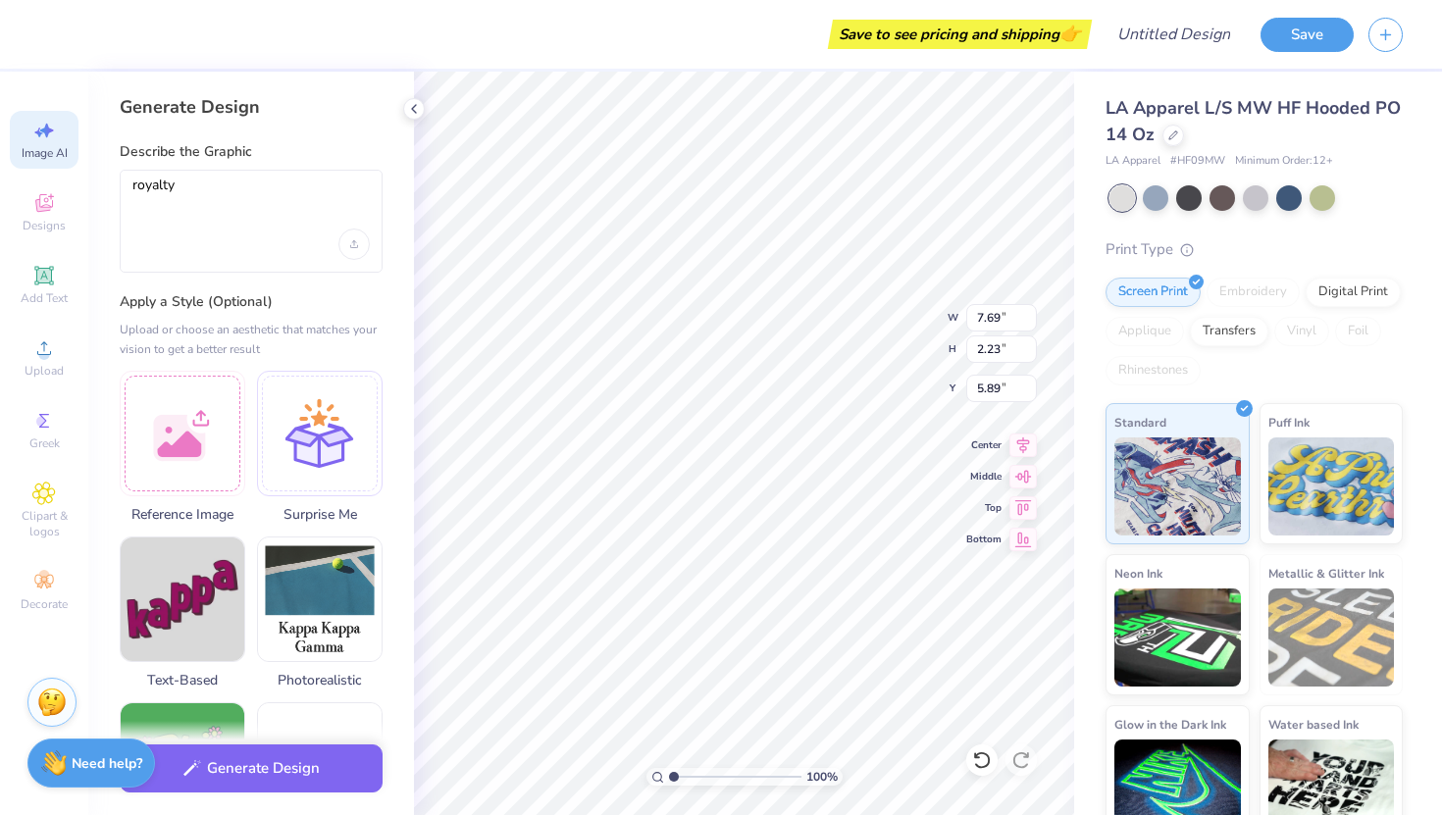
click at [238, 273] on div "Generate Design Describe the Graphic royalty Apply a Style (Optional) Upload or…" at bounding box center [251, 444] width 326 height 744
click at [245, 194] on textarea "royalty" at bounding box center [250, 203] width 237 height 53
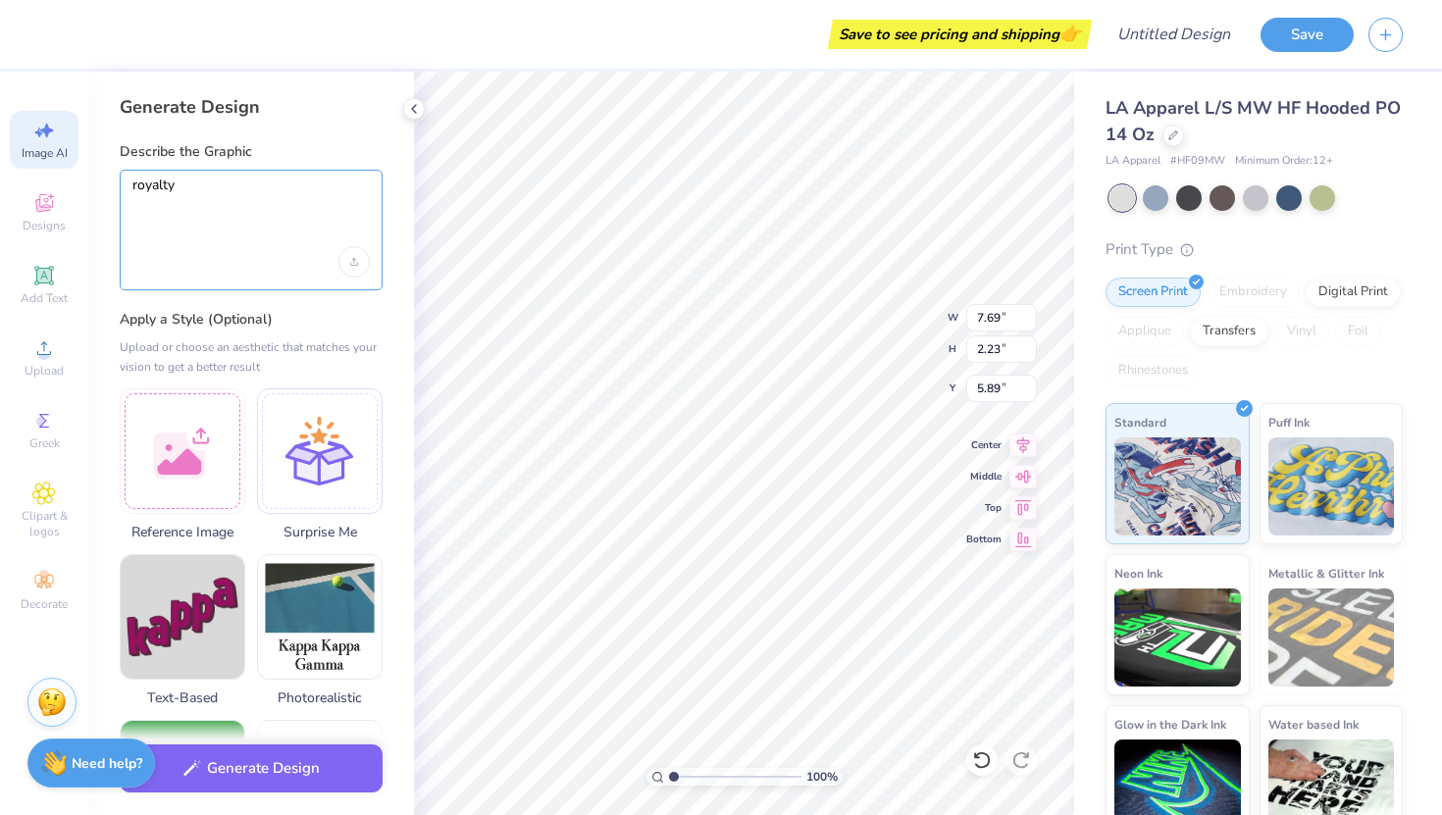
type textarea "royalty"
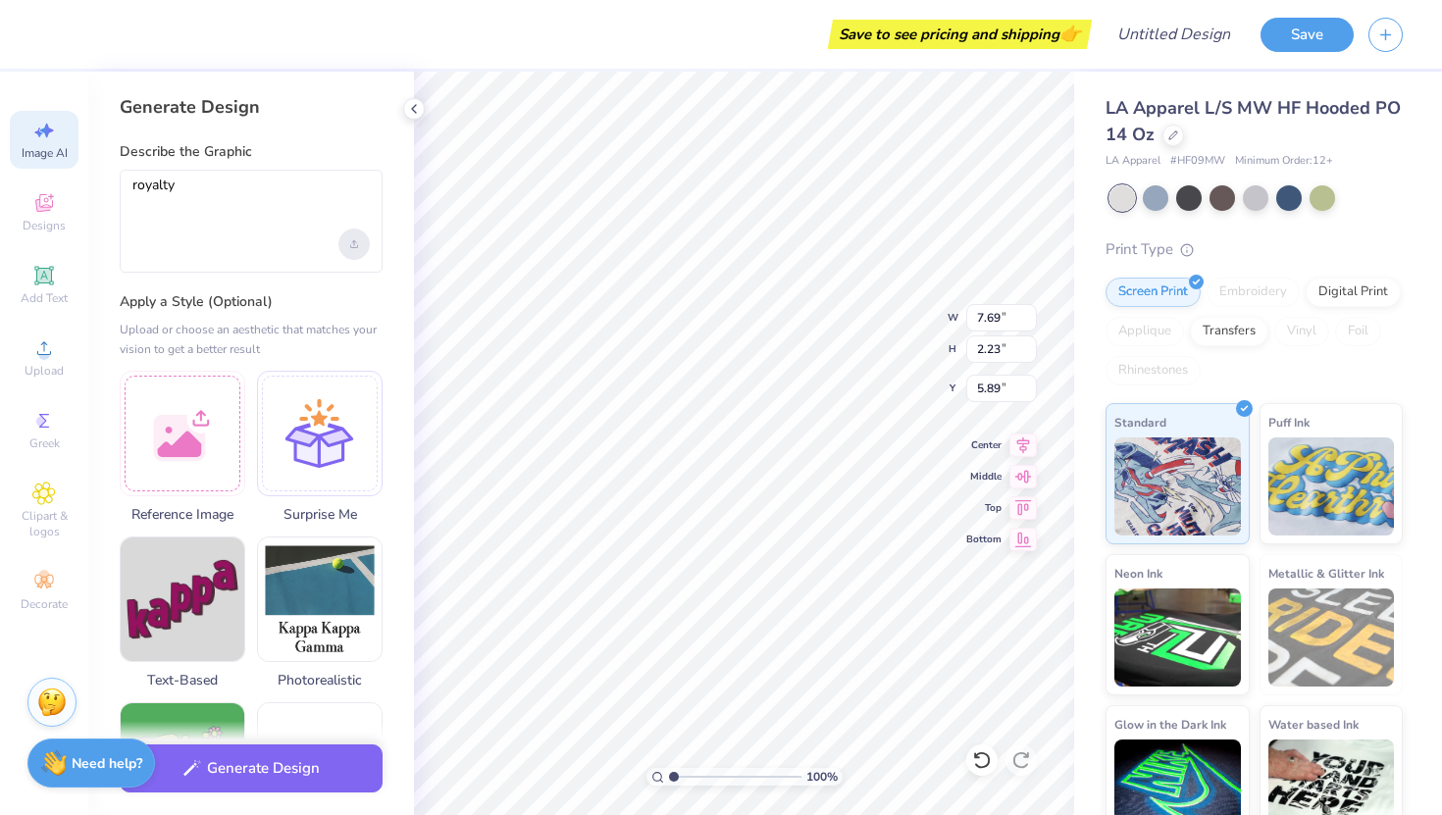
click at [358, 251] on div "Upload image" at bounding box center [353, 244] width 31 height 31
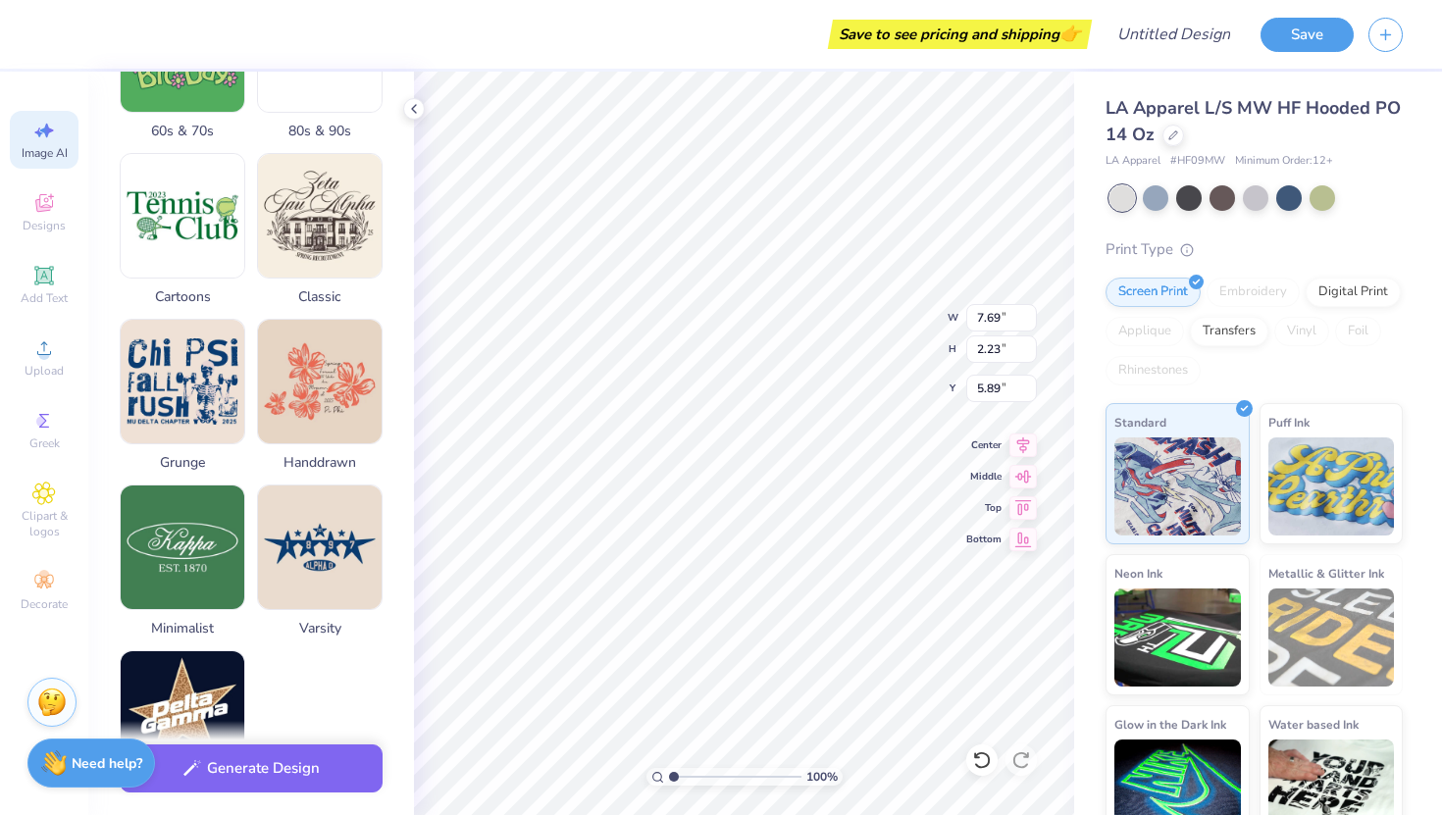
scroll to position [866, 0]
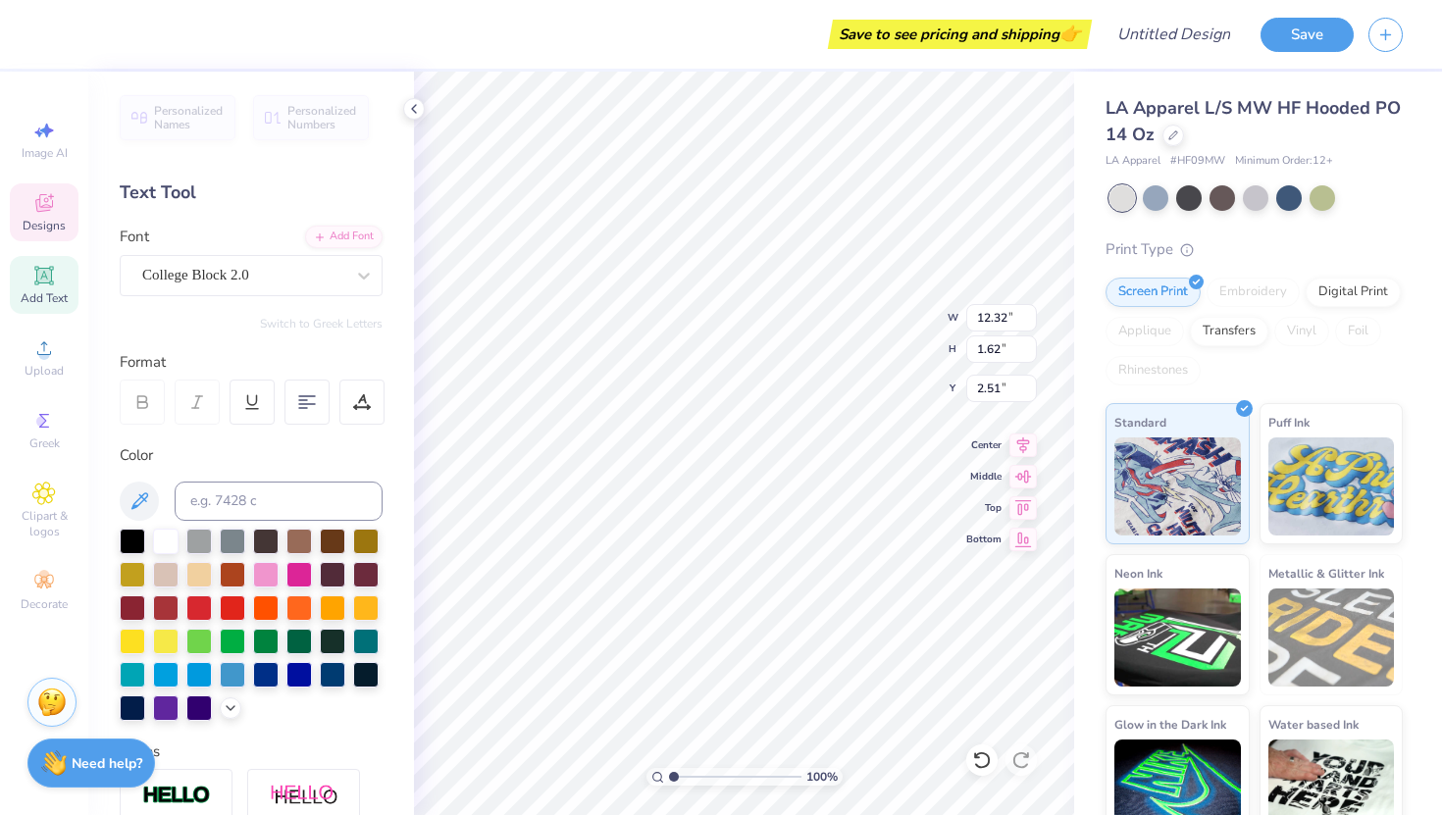
type input "1.38"
type input "9.46"
type input "1.24"
type input "1.76"
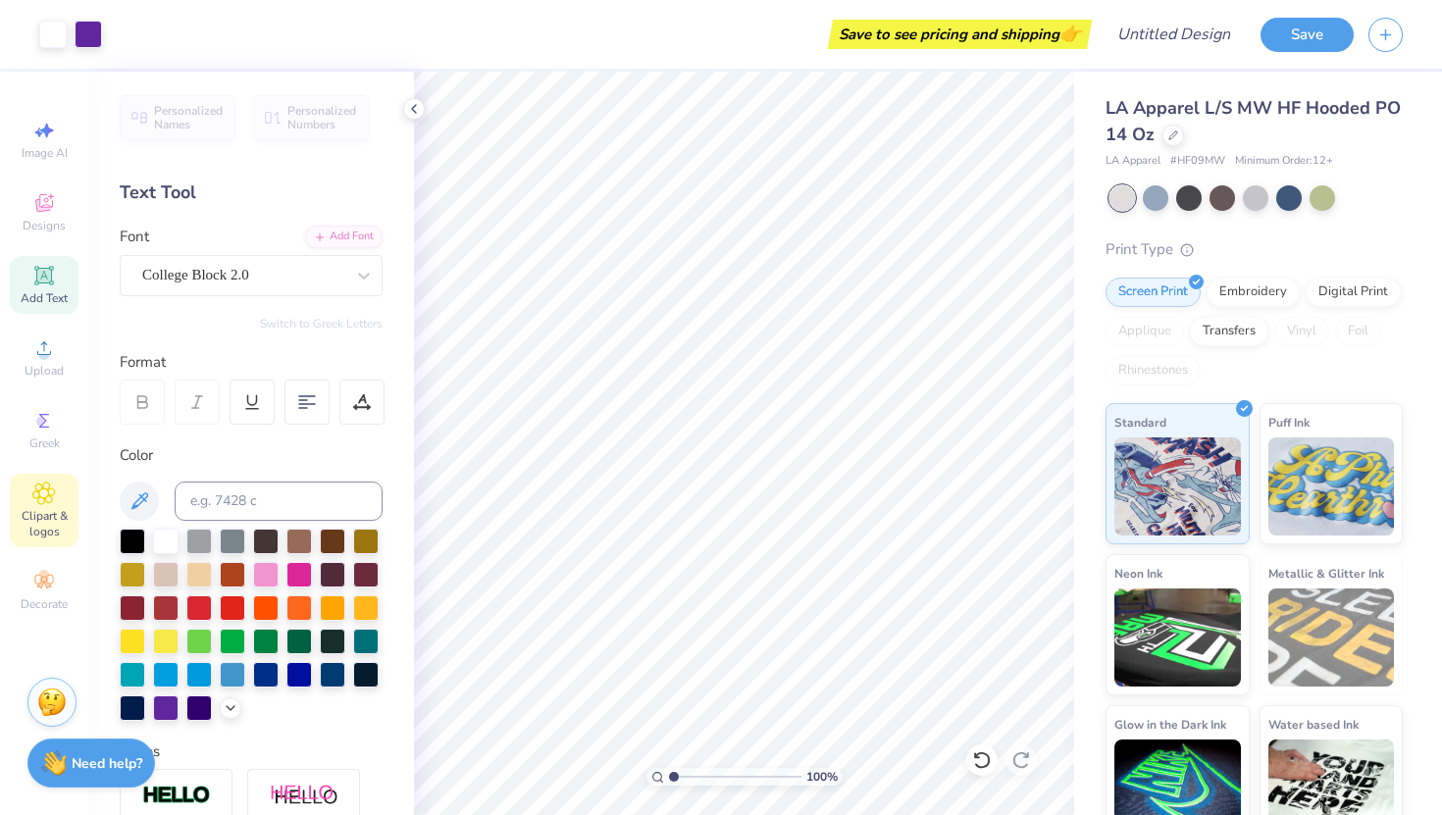
click at [59, 491] on div "Clipart & logos" at bounding box center [44, 511] width 69 height 74
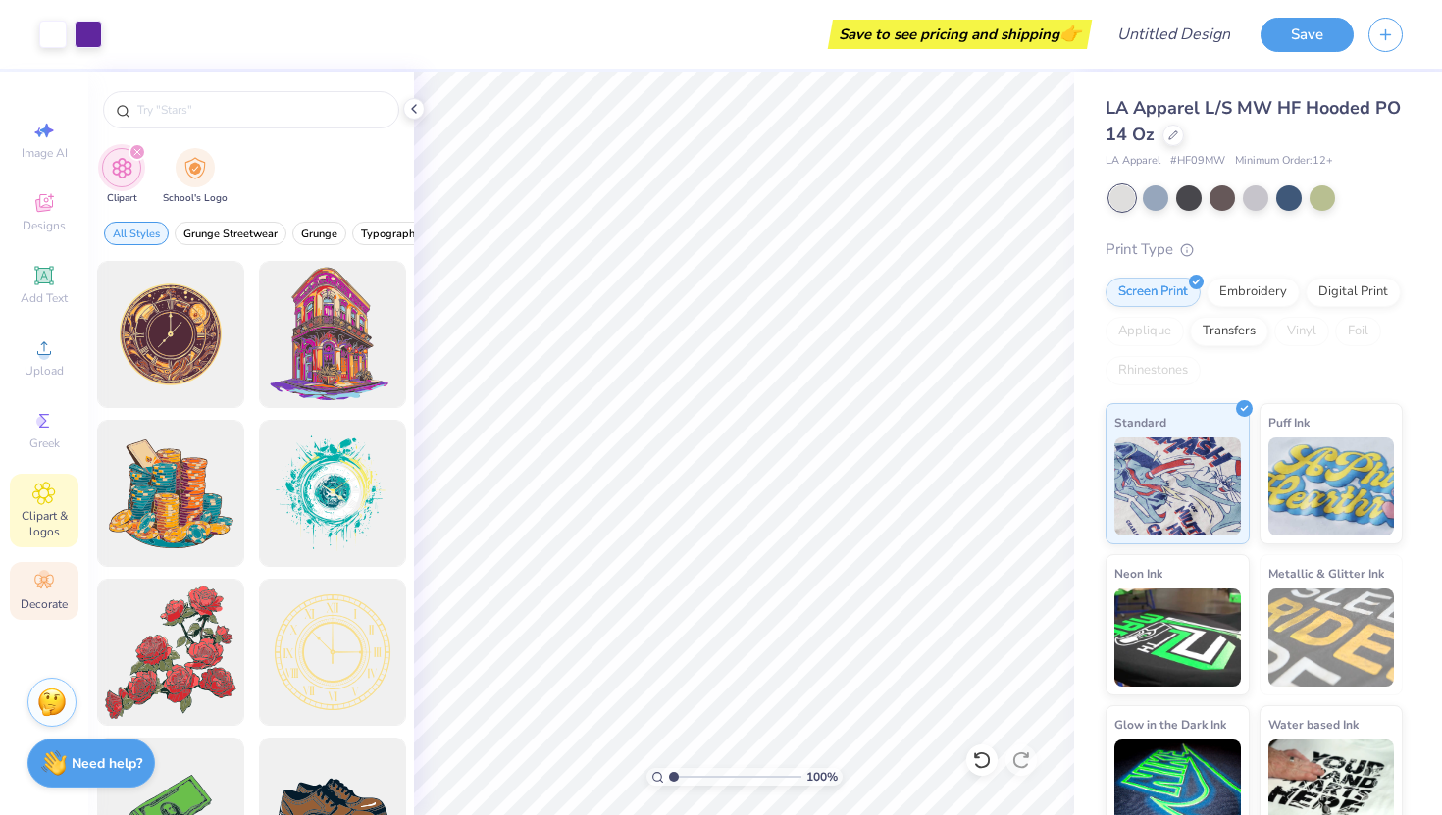
click at [46, 572] on circle at bounding box center [43, 575] width 11 height 11
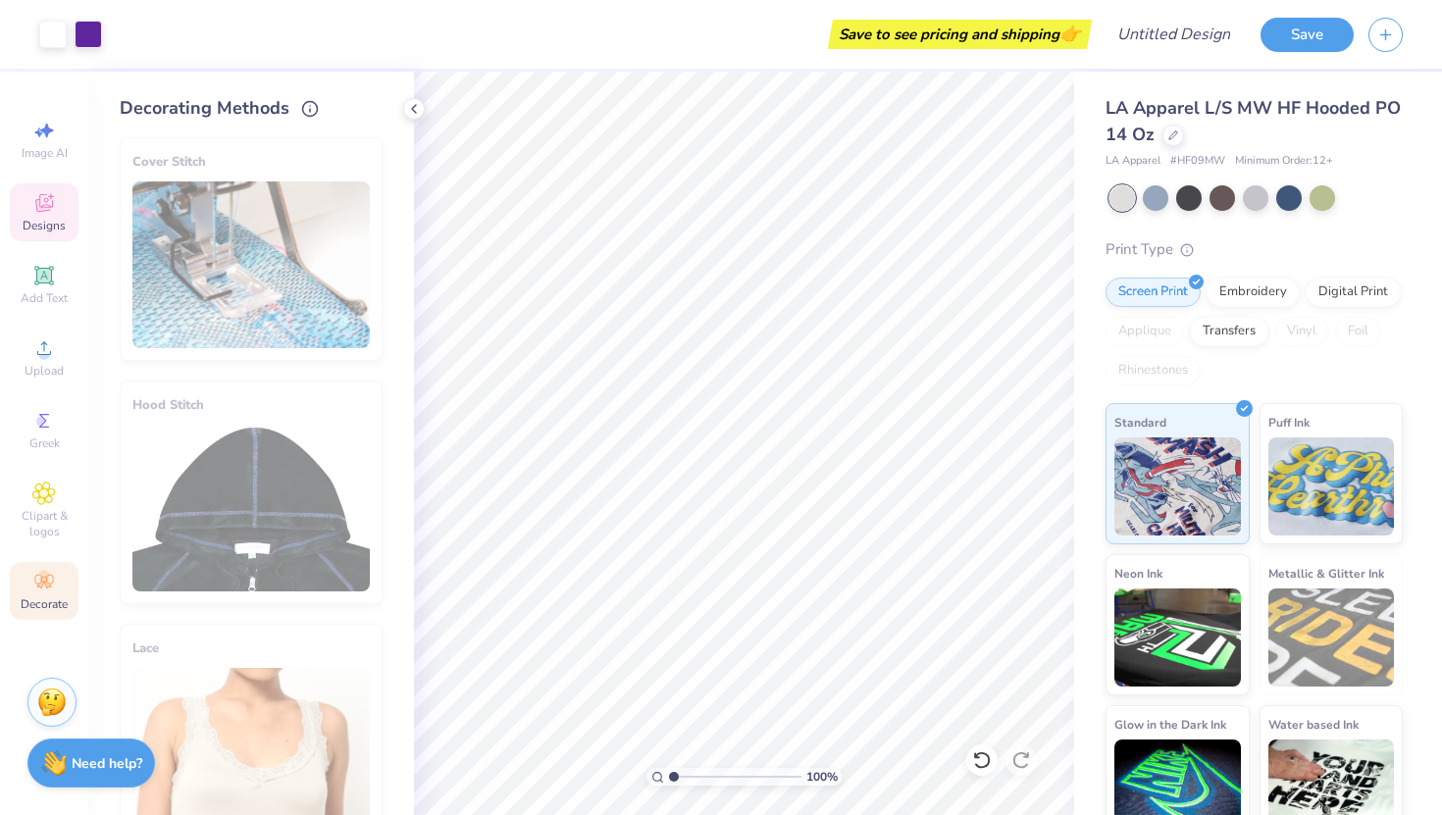
click at [59, 230] on span "Designs" at bounding box center [44, 226] width 43 height 16
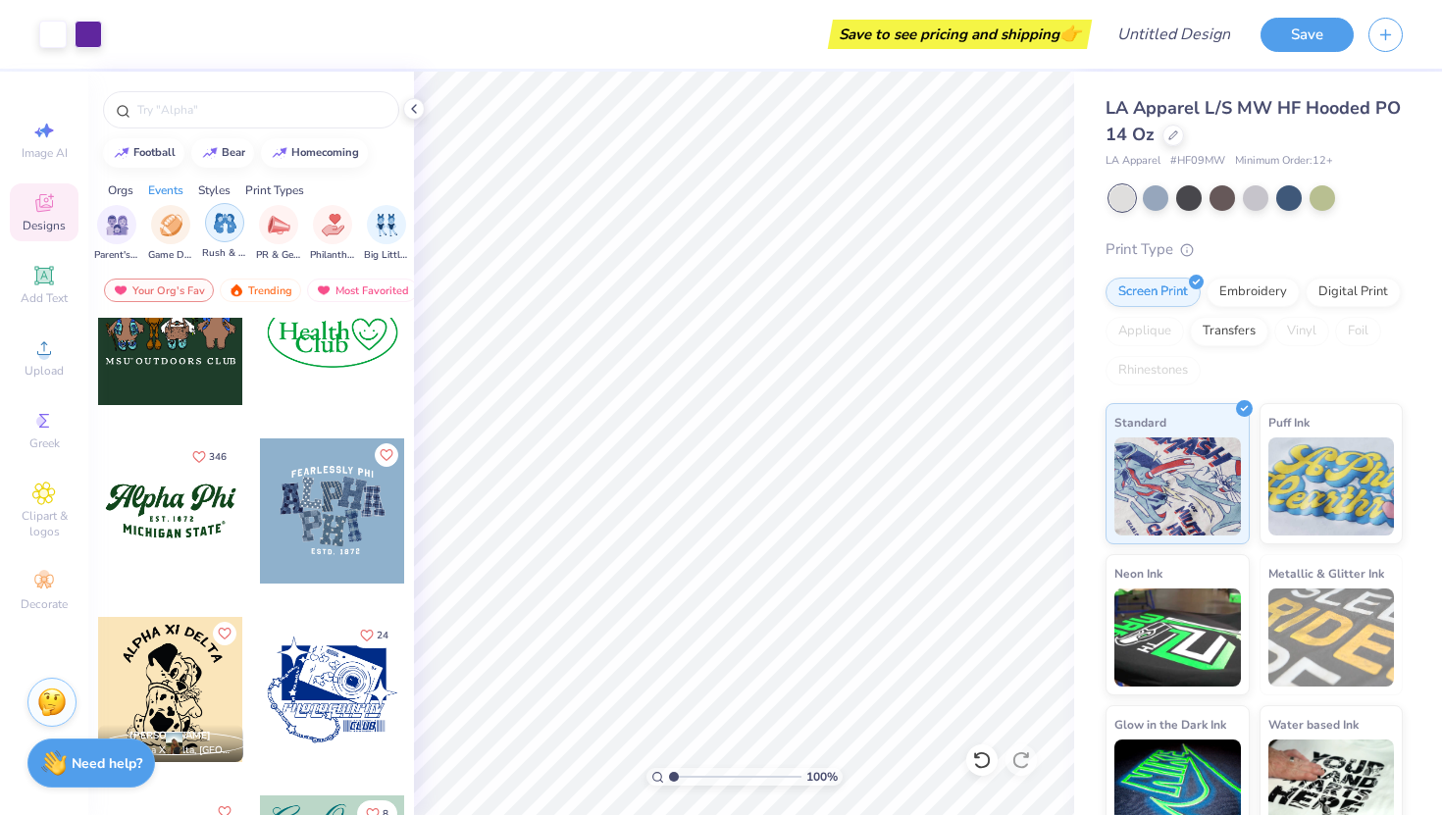
scroll to position [0, 236]
click at [198, 225] on div "filter for Game Day" at bounding box center [183, 222] width 39 height 39
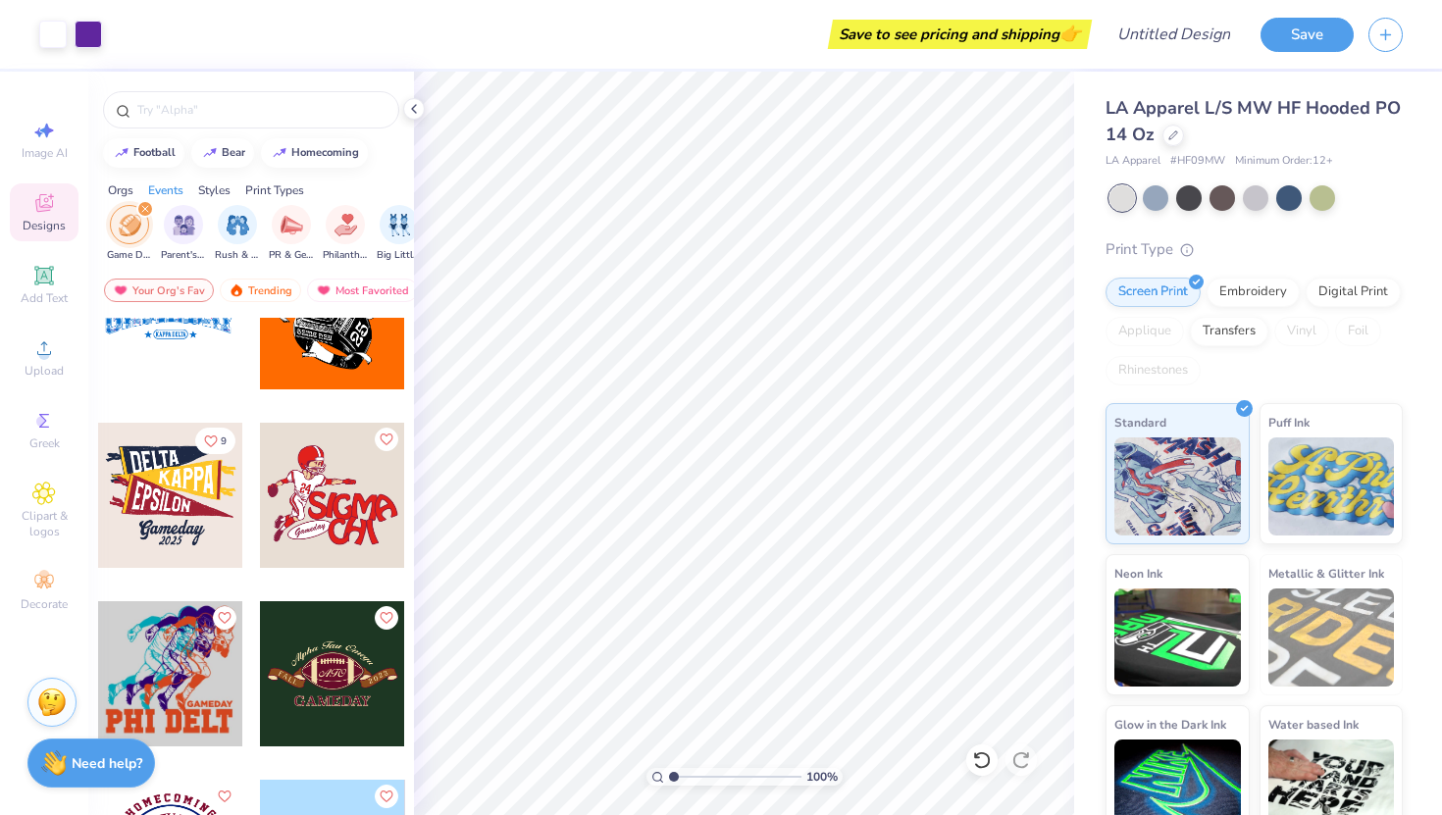
scroll to position [2403, 0]
